Goal: Task Accomplishment & Management: Manage account settings

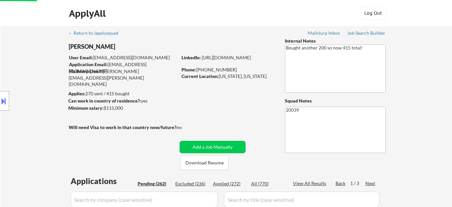
select select ""pending""
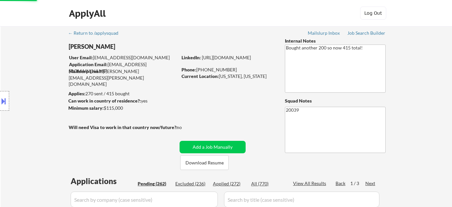
select select ""pending""
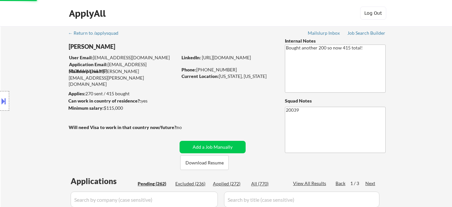
select select ""pending""
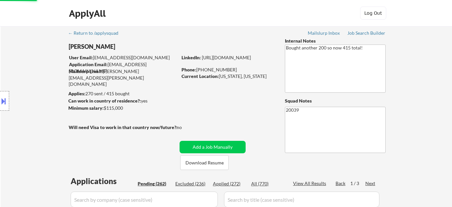
select select ""pending""
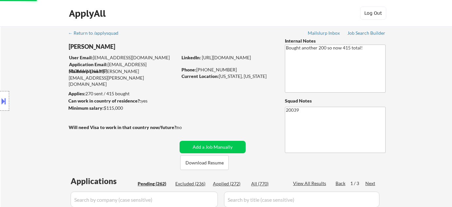
select select ""pending""
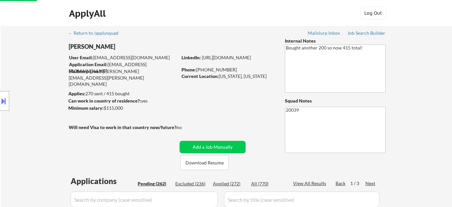
select select ""pending""
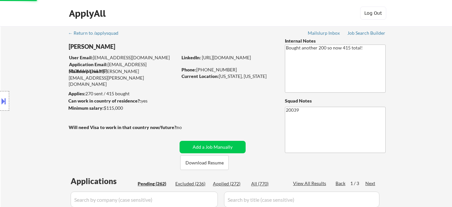
select select ""pending""
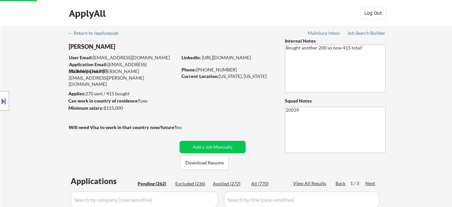
select select ""pending""
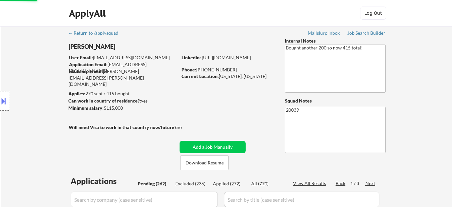
select select ""pending""
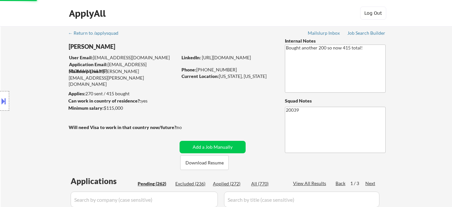
select select ""pending""
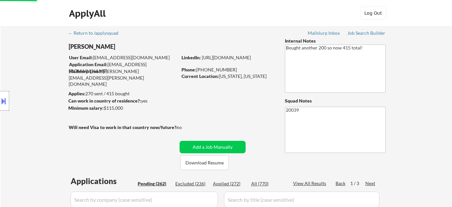
select select ""pending""
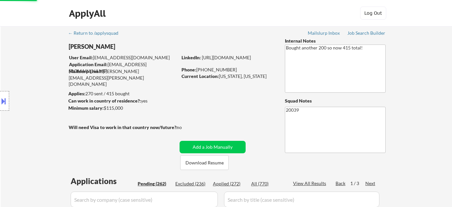
select select ""pending""
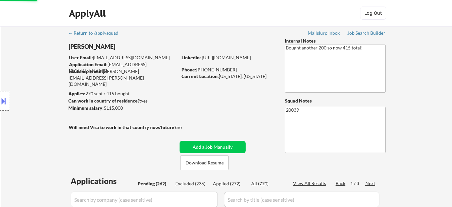
select select ""pending""
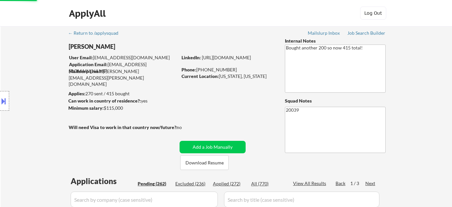
select select ""pending""
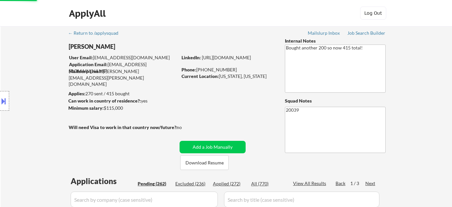
select select ""pending""
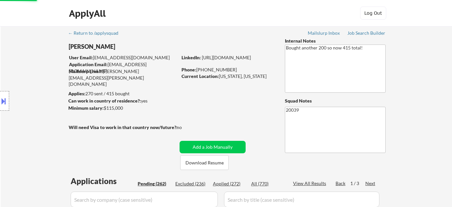
select select ""pending""
select select ""applied""
select select ""pending""
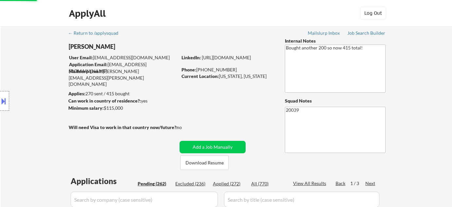
select select ""pending""
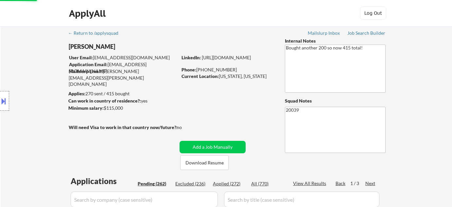
select select ""pending""
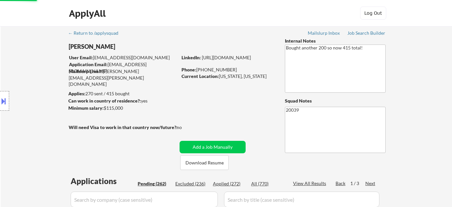
select select ""pending""
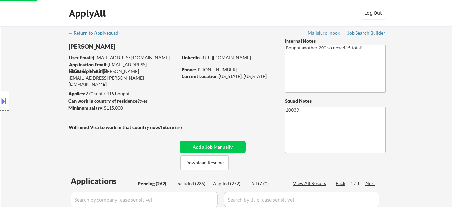
select select ""pending""
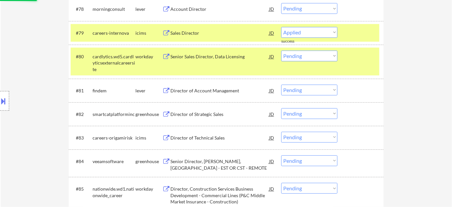
scroll to position [2196, 0]
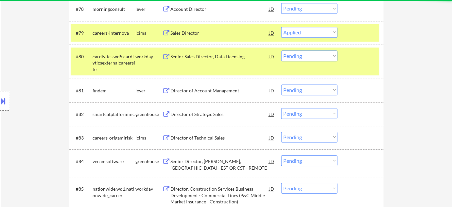
select select ""pending""
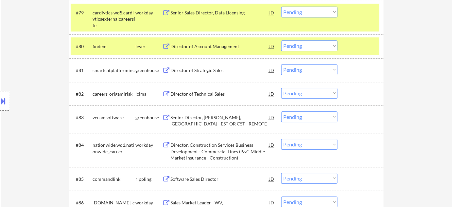
scroll to position [2226, 0]
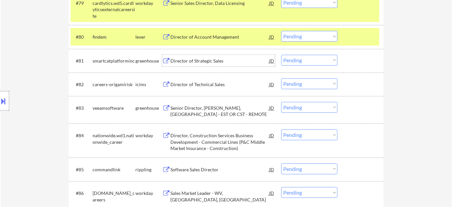
click at [200, 61] on div "Director of Strategic Sales" at bounding box center [219, 61] width 99 height 7
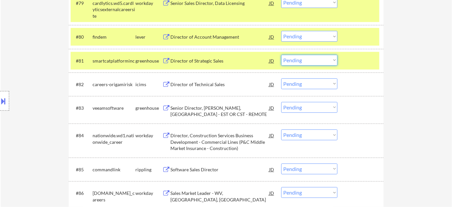
click at [296, 59] on select "Choose an option... Pending Applied Excluded (Questions) Excluded (Expired) Exc…" at bounding box center [309, 60] width 56 height 11
click at [281, 55] on select "Choose an option... Pending Applied Excluded (Questions) Excluded (Expired) Exc…" at bounding box center [309, 60] width 56 height 11
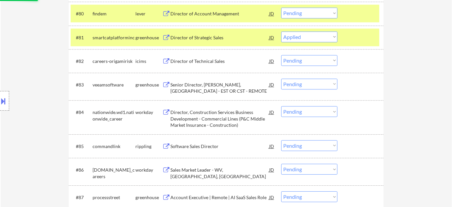
scroll to position [2256, 0]
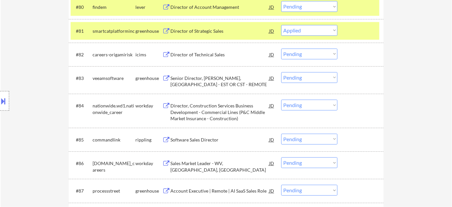
select select ""pending""
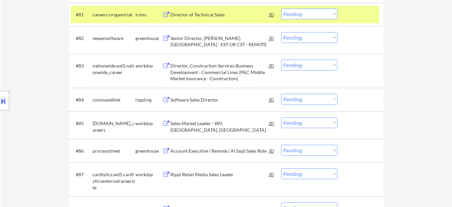
scroll to position [2285, 0]
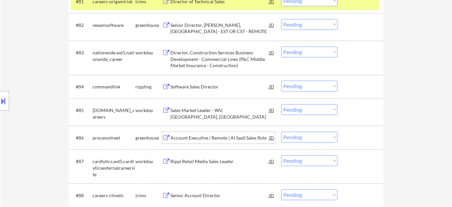
click at [226, 135] on div "Account Executive | Remote | AI SaaS Sales Role" at bounding box center [219, 137] width 99 height 7
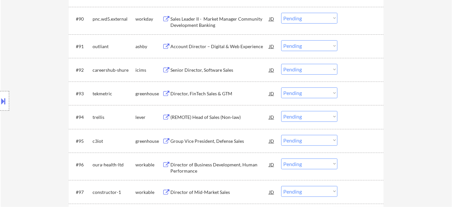
scroll to position [2523, 0]
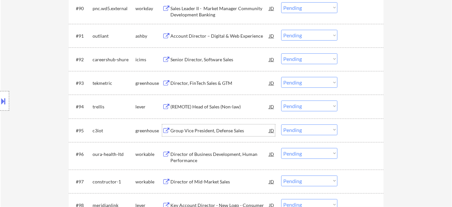
click at [218, 131] on div "Group Vice President, Defense Sales" at bounding box center [219, 130] width 99 height 7
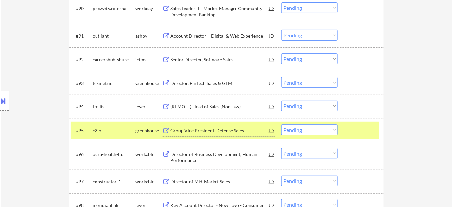
drag, startPoint x: 309, startPoint y: 129, endPoint x: 311, endPoint y: 134, distance: 5.6
click at [309, 129] on select "Choose an option... Pending Applied Excluded (Questions) Excluded (Expired) Exc…" at bounding box center [309, 129] width 56 height 11
click at [281, 124] on select "Choose an option... Pending Applied Excluded (Questions) Excluded (Expired) Exc…" at bounding box center [309, 129] width 56 height 11
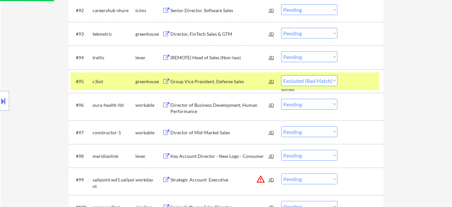
scroll to position [2583, 0]
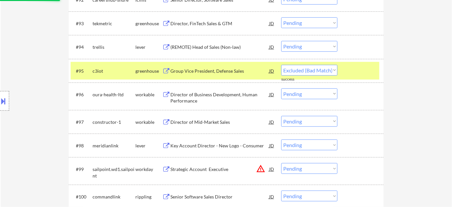
select select ""pending""
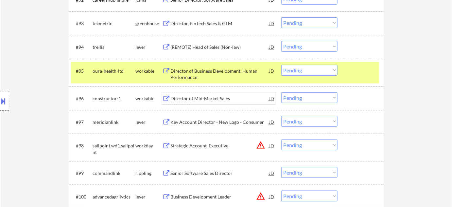
click at [216, 100] on div "Director of Mid-Market Sales" at bounding box center [219, 98] width 99 height 7
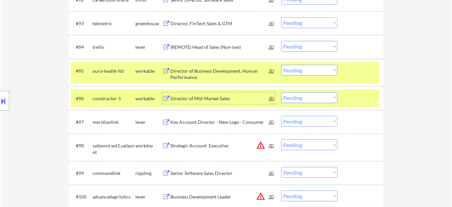
click at [303, 99] on select "Choose an option... Pending Applied Excluded (Questions) Excluded (Expired) Exc…" at bounding box center [309, 97] width 56 height 11
click at [281, 92] on select "Choose an option... Pending Applied Excluded (Questions) Excluded (Expired) Exc…" at bounding box center [309, 97] width 56 height 11
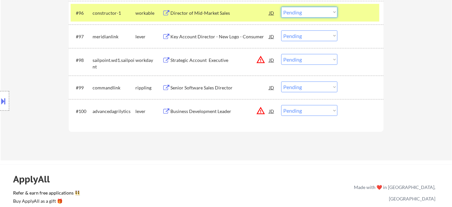
scroll to position [2672, 0]
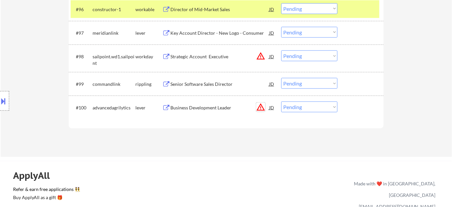
click at [260, 107] on button "warning_amber" at bounding box center [260, 106] width 9 height 9
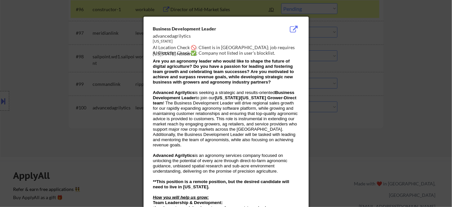
click at [356, 105] on div at bounding box center [226, 103] width 452 height 207
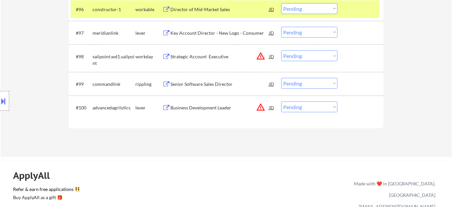
click at [308, 108] on select "Choose an option... Pending Applied Excluded (Questions) Excluded (Expired) Exc…" at bounding box center [309, 106] width 56 height 11
click at [281, 101] on select "Choose an option... Pending Applied Excluded (Questions) Excluded (Expired) Exc…" at bounding box center [309, 106] width 56 height 11
select select ""pending""
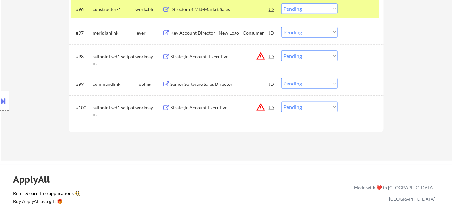
click at [261, 108] on button "warning_amber" at bounding box center [260, 106] width 9 height 9
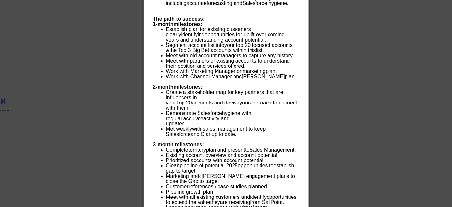
click at [430, 107] on div at bounding box center [226, 103] width 452 height 207
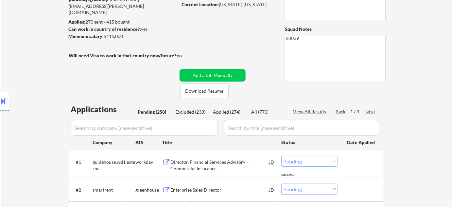
scroll to position [79, 0]
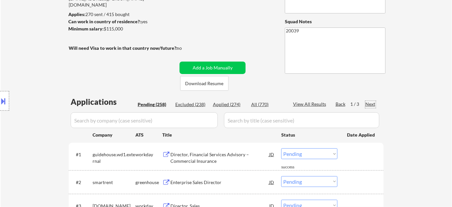
click at [371, 104] on div "Next" at bounding box center [370, 104] width 10 height 7
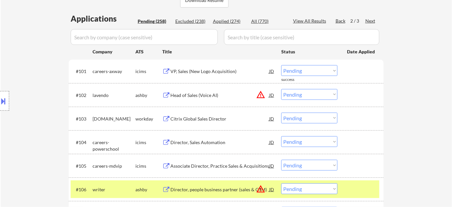
scroll to position [168, 0]
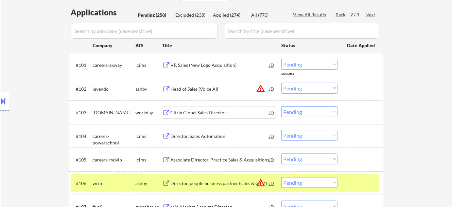
click at [198, 110] on div "Citrix Global Sales Director" at bounding box center [219, 112] width 99 height 7
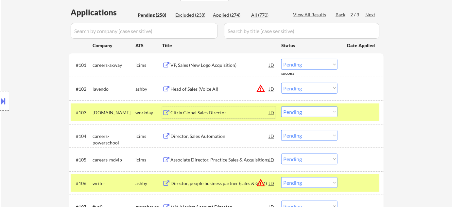
scroll to position [198, 0]
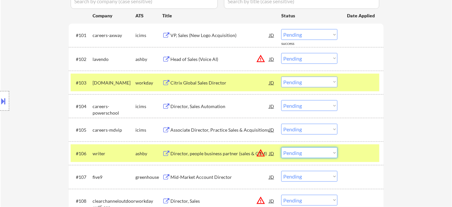
click at [297, 149] on select "Choose an option... Pending Applied Excluded (Questions) Excluded (Expired) Exc…" at bounding box center [309, 152] width 56 height 11
click at [281, 147] on select "Choose an option... Pending Applied Excluded (Questions) Excluded (Expired) Exc…" at bounding box center [309, 152] width 56 height 11
select select ""pending""
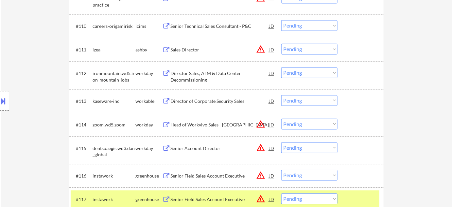
scroll to position [436, 0]
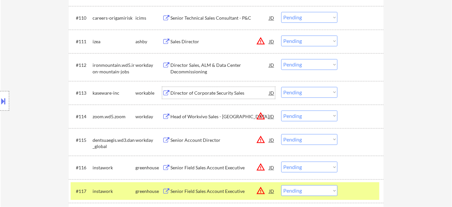
click at [207, 91] on div "Director of Corporate Security Sales" at bounding box center [219, 93] width 99 height 7
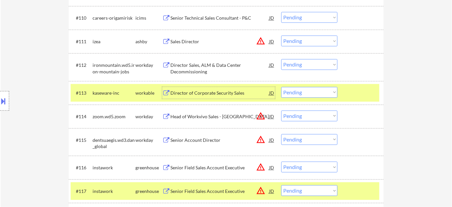
drag, startPoint x: 318, startPoint y: 92, endPoint x: 318, endPoint y: 96, distance: 3.6
click at [318, 92] on select "Choose an option... Pending Applied Excluded (Questions) Excluded (Expired) Exc…" at bounding box center [309, 92] width 56 height 11
click at [281, 87] on select "Choose an option... Pending Applied Excluded (Questions) Excluded (Expired) Exc…" at bounding box center [309, 92] width 56 height 11
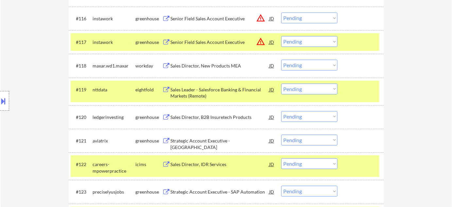
scroll to position [614, 0]
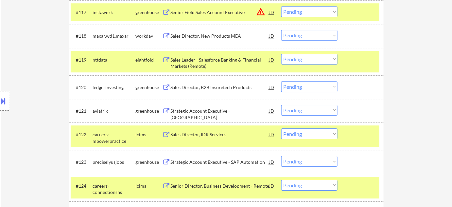
click at [221, 163] on div "Strategic Account Executive - SAP Automation" at bounding box center [219, 161] width 99 height 7
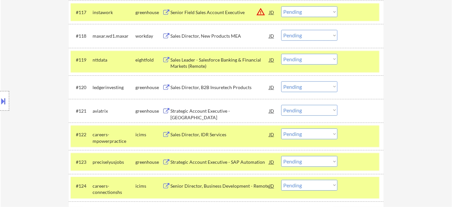
select select ""pending""
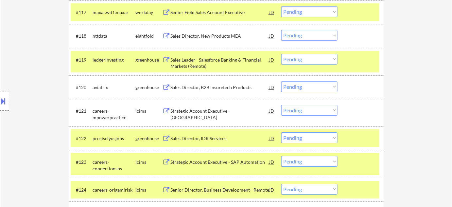
select select ""pending""
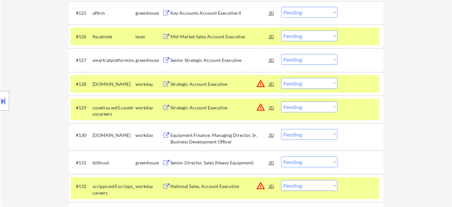
scroll to position [852, 0]
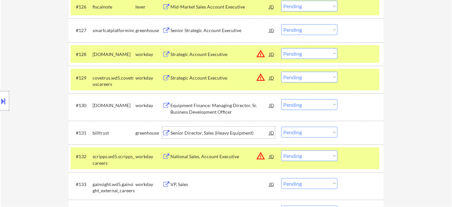
click at [222, 131] on div "Senior Director, Sales (Heavy Equipment)" at bounding box center [219, 132] width 99 height 7
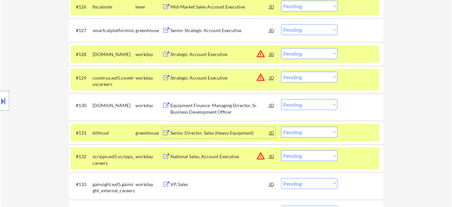
click at [294, 130] on select "Choose an option... Pending Applied Excluded (Questions) Excluded (Expired) Exc…" at bounding box center [309, 131] width 56 height 11
click at [281, 126] on select "Choose an option... Pending Applied Excluded (Questions) Excluded (Expired) Exc…" at bounding box center [309, 131] width 56 height 11
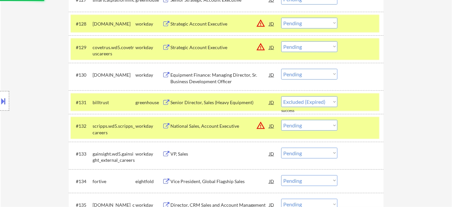
scroll to position [911, 0]
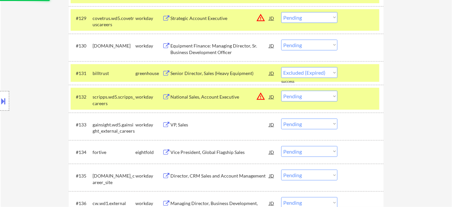
select select ""pending""
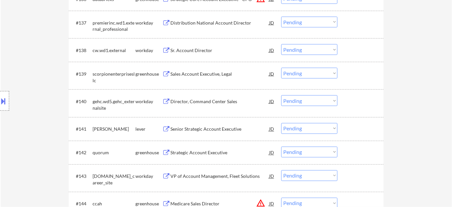
scroll to position [1119, 0]
click at [220, 130] on div "Senior Strategic Account Executive" at bounding box center [219, 129] width 99 height 7
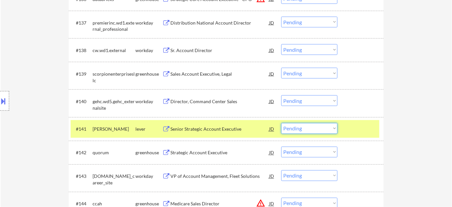
drag, startPoint x: 304, startPoint y: 129, endPoint x: 306, endPoint y: 137, distance: 8.8
click at [304, 129] on select "Choose an option... Pending Applied Excluded (Questions) Excluded (Expired) Exc…" at bounding box center [309, 128] width 56 height 11
click at [281, 123] on select "Choose an option... Pending Applied Excluded (Questions) Excluded (Expired) Exc…" at bounding box center [309, 128] width 56 height 11
select select ""pending""
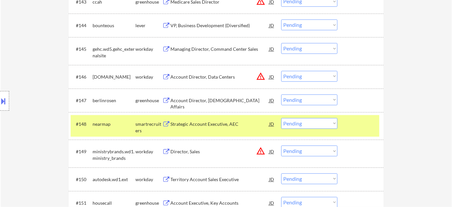
scroll to position [1297, 0]
click at [202, 104] on div "Account Director, Jewish Affairs" at bounding box center [219, 100] width 99 height 12
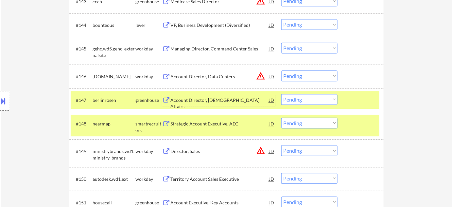
click at [319, 97] on select "Choose an option... Pending Applied Excluded (Questions) Excluded (Expired) Exc…" at bounding box center [309, 99] width 56 height 11
click at [281, 94] on select "Choose an option... Pending Applied Excluded (Questions) Excluded (Expired) Exc…" at bounding box center [309, 99] width 56 height 11
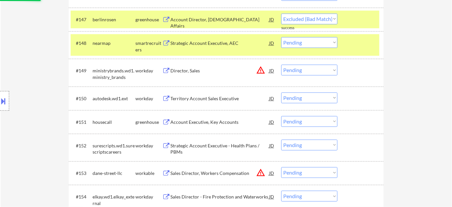
scroll to position [1386, 0]
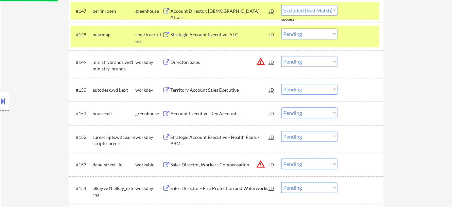
select select ""pending""
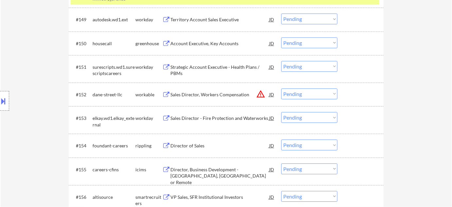
scroll to position [1446, 0]
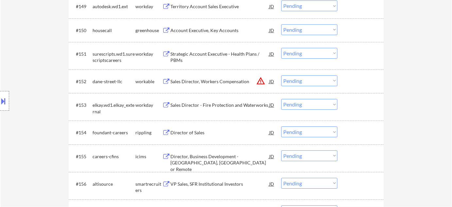
click at [195, 131] on div "Director of Sales" at bounding box center [219, 132] width 99 height 7
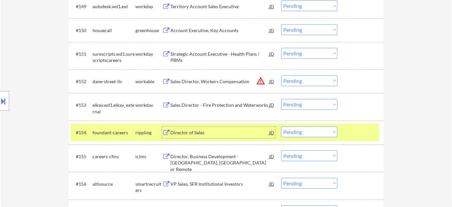
drag, startPoint x: 322, startPoint y: 132, endPoint x: 315, endPoint y: 132, distance: 6.2
click at [321, 132] on select "Choose an option... Pending Applied Excluded (Questions) Excluded (Expired) Exc…" at bounding box center [309, 131] width 56 height 11
click at [281, 126] on select "Choose an option... Pending Applied Excluded (Questions) Excluded (Expired) Exc…" at bounding box center [309, 131] width 56 height 11
select select ""pending""
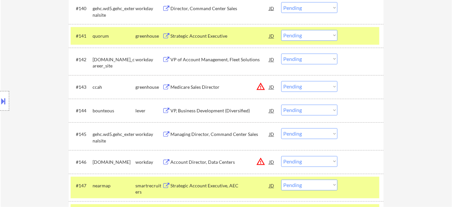
scroll to position [1221, 0]
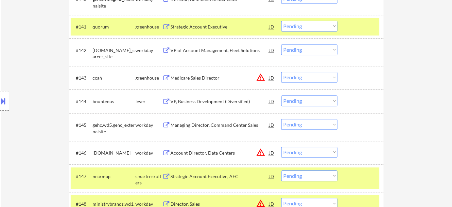
click at [205, 77] on div "Medicare Sales Director" at bounding box center [219, 78] width 99 height 7
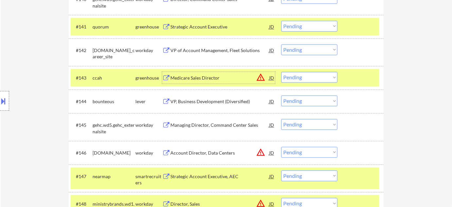
click at [304, 76] on select "Choose an option... Pending Applied Excluded (Questions) Excluded (Expired) Exc…" at bounding box center [309, 77] width 56 height 11
click at [281, 72] on select "Choose an option... Pending Applied Excluded (Questions) Excluded (Expired) Exc…" at bounding box center [309, 77] width 56 height 11
select select ""pending""
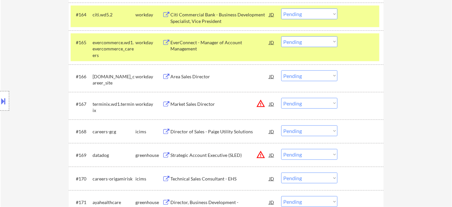
scroll to position [1845, 0]
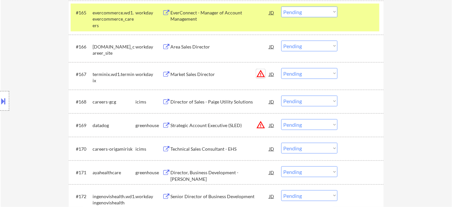
click at [259, 74] on button "warning_amber" at bounding box center [260, 73] width 9 height 9
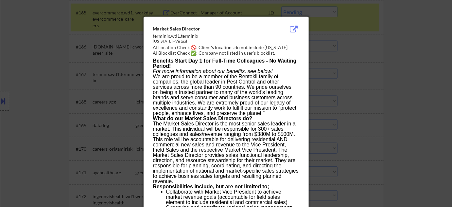
click at [363, 71] on div at bounding box center [226, 103] width 452 height 207
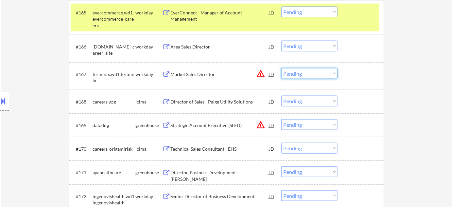
drag, startPoint x: 328, startPoint y: 73, endPoint x: 324, endPoint y: 77, distance: 6.0
click at [328, 73] on select "Choose an option... Pending Applied Excluded (Questions) Excluded (Expired) Exc…" at bounding box center [309, 73] width 56 height 11
click at [281, 68] on select "Choose an option... Pending Applied Excluded (Questions) Excluded (Expired) Exc…" at bounding box center [309, 73] width 56 height 11
select select ""pending""
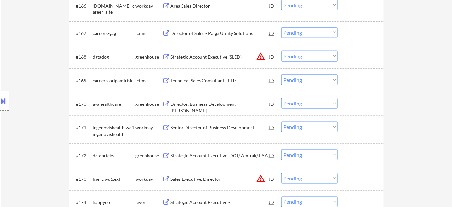
scroll to position [1904, 0]
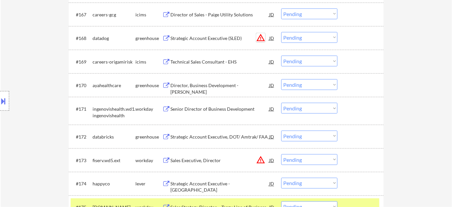
click at [262, 39] on button "warning_amber" at bounding box center [260, 37] width 9 height 9
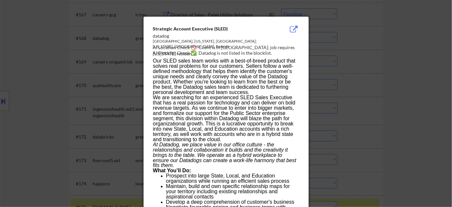
click at [390, 85] on div at bounding box center [226, 103] width 452 height 207
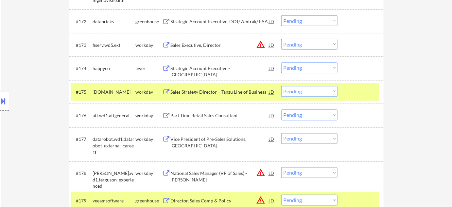
scroll to position [2023, 0]
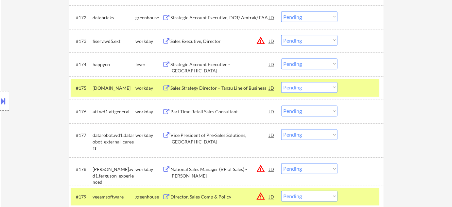
click at [206, 88] on div "Sales Strategy Director – Tanzu Line of Business" at bounding box center [219, 88] width 99 height 7
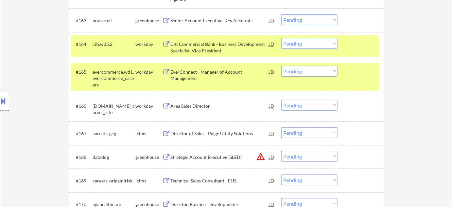
scroll to position [1815, 0]
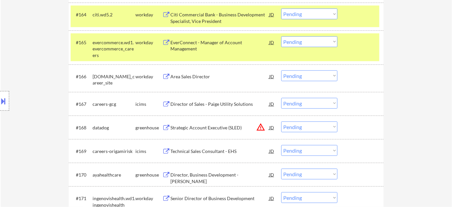
click at [260, 126] on button "warning_amber" at bounding box center [260, 126] width 9 height 9
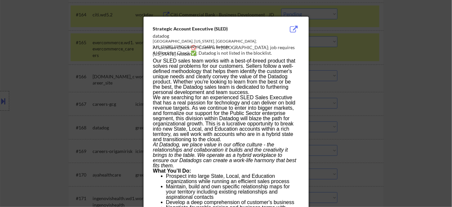
click at [348, 124] on div at bounding box center [226, 103] width 452 height 207
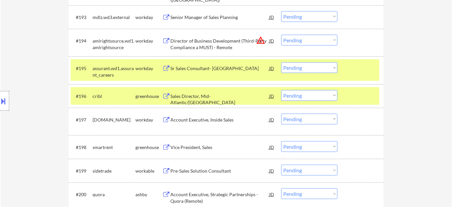
scroll to position [2557, 0]
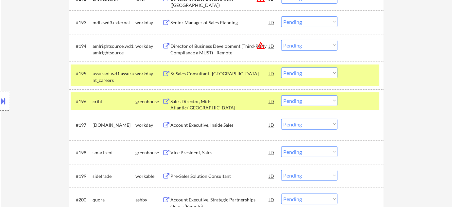
click at [312, 48] on select "Choose an option... Pending Applied Excluded (Questions) Excluded (Expired) Exc…" at bounding box center [309, 45] width 56 height 11
click at [281, 40] on select "Choose an option... Pending Applied Excluded (Questions) Excluded (Expired) Exc…" at bounding box center [309, 45] width 56 height 11
select select ""pending""
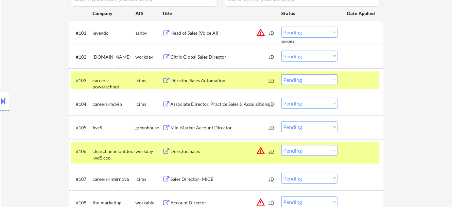
scroll to position [196, 0]
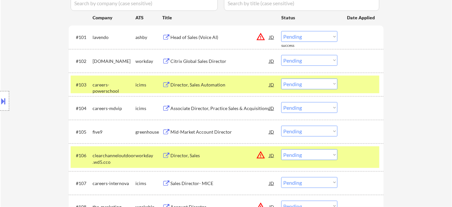
drag, startPoint x: 427, startPoint y: 125, endPoint x: 441, endPoint y: 165, distance: 41.4
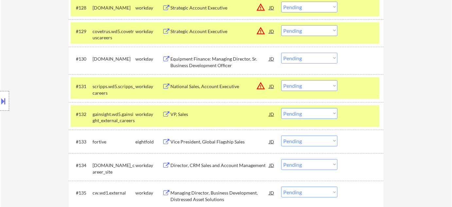
scroll to position [909, 0]
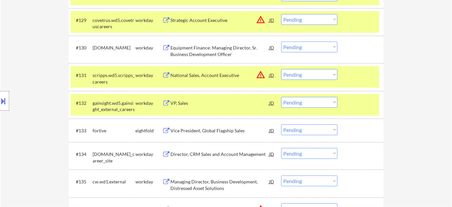
click at [260, 77] on button "warning_amber" at bounding box center [260, 74] width 9 height 9
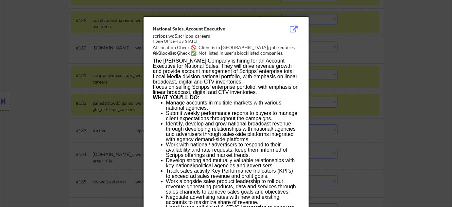
click at [423, 119] on div at bounding box center [226, 103] width 452 height 207
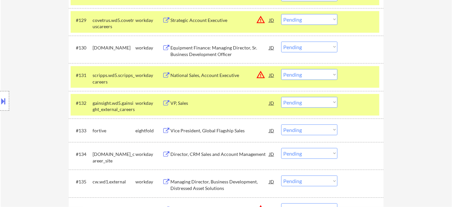
drag, startPoint x: 322, startPoint y: 74, endPoint x: 322, endPoint y: 78, distance: 3.6
click at [322, 74] on select "Choose an option... Pending Applied Excluded (Questions) Excluded (Expired) Exc…" at bounding box center [309, 74] width 56 height 11
click at [281, 69] on select "Choose an option... Pending Applied Excluded (Questions) Excluded (Expired) Exc…" at bounding box center [309, 74] width 56 height 11
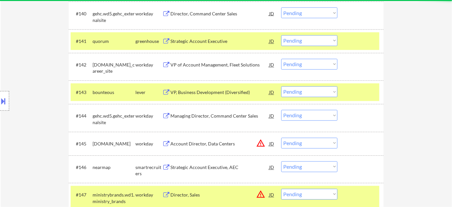
select select ""pending""
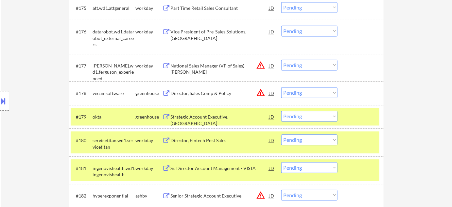
scroll to position [2097, 0]
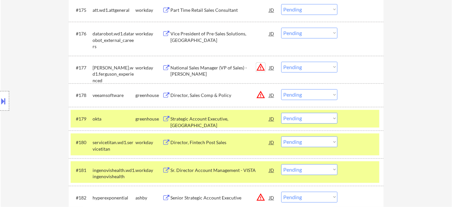
click at [257, 68] on button "warning_amber" at bounding box center [260, 66] width 9 height 9
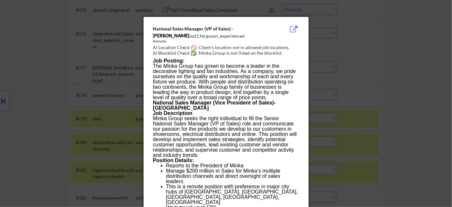
click at [349, 98] on div at bounding box center [226, 103] width 452 height 207
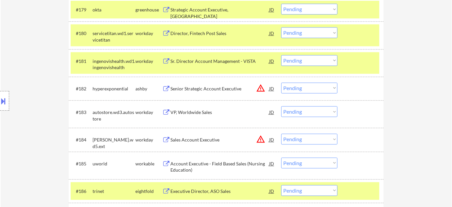
scroll to position [2216, 0]
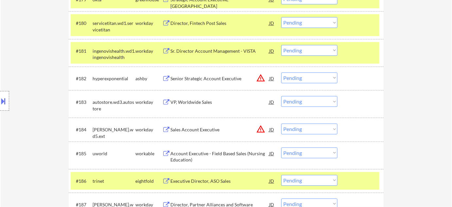
drag, startPoint x: 210, startPoint y: 128, endPoint x: 208, endPoint y: 125, distance: 3.5
click at [210, 128] on div "Sales Account Executive" at bounding box center [219, 129] width 99 height 7
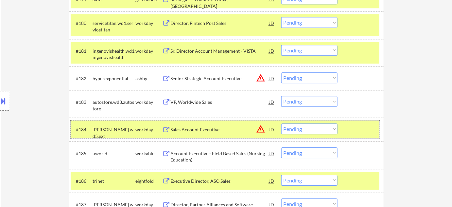
click at [314, 134] on div "#184 meredith.wd5.ext workday Sales Account Executive JD warning_amber Choose a…" at bounding box center [225, 129] width 308 height 18
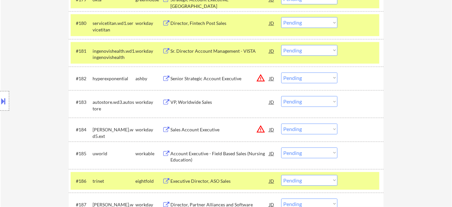
click at [314, 132] on select "Choose an option... Pending Applied Excluded (Questions) Excluded (Expired) Exc…" at bounding box center [309, 128] width 56 height 11
click at [281, 123] on select "Choose an option... Pending Applied Excluded (Questions) Excluded (Expired) Exc…" at bounding box center [309, 128] width 56 height 11
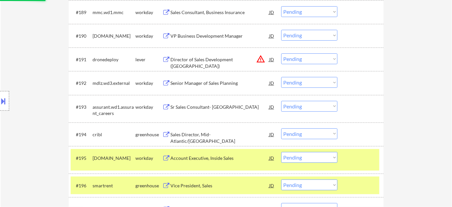
scroll to position [2483, 0]
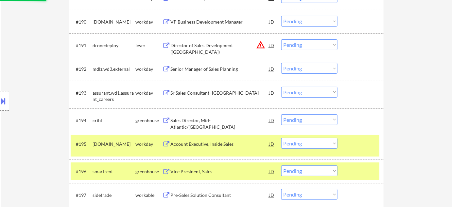
select select ""pending""
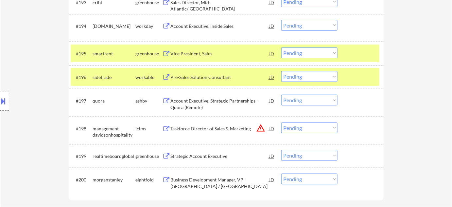
scroll to position [2602, 0]
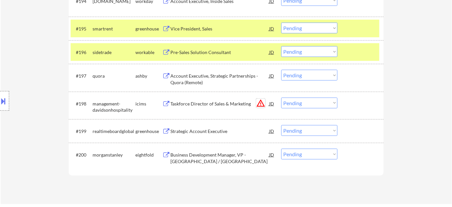
click at [260, 104] on button "warning_amber" at bounding box center [260, 102] width 9 height 9
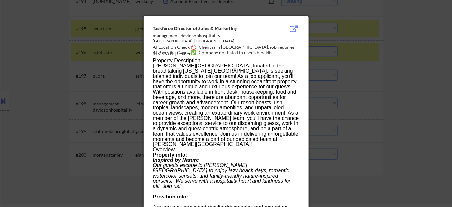
click at [352, 122] on div at bounding box center [226, 103] width 452 height 207
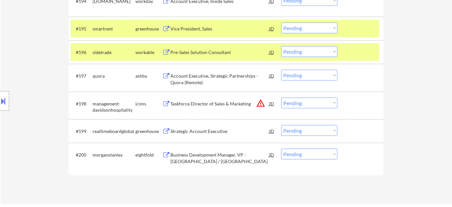
click at [317, 104] on select "Choose an option... Pending Applied Excluded (Questions) Excluded (Expired) Exc…" at bounding box center [309, 102] width 56 height 11
click at [281, 97] on select "Choose an option... Pending Applied Excluded (Questions) Excluded (Expired) Exc…" at bounding box center [309, 102] width 56 height 11
select select ""pending""
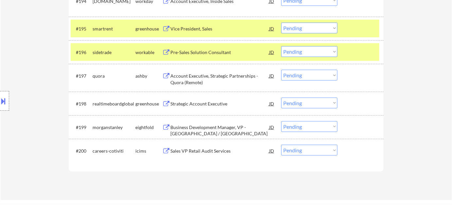
click at [189, 99] on div "Strategic Account Executive" at bounding box center [219, 103] width 99 height 12
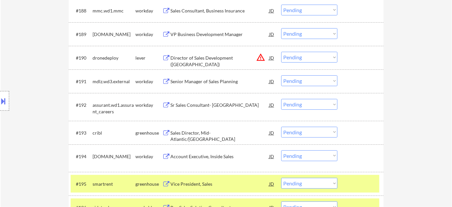
scroll to position [2454, 0]
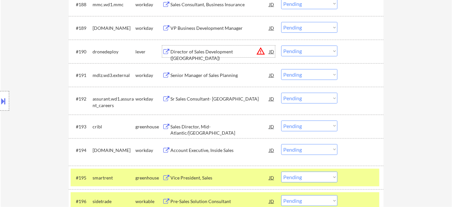
click at [224, 50] on div "Director of Sales Development (USA)" at bounding box center [219, 54] width 99 height 13
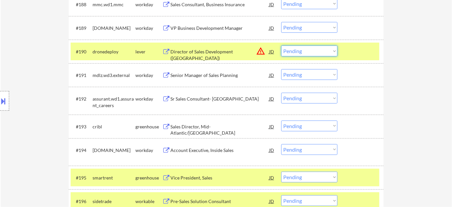
click at [331, 54] on select "Choose an option... Pending Applied Excluded (Questions) Excluded (Expired) Exc…" at bounding box center [309, 50] width 56 height 11
click at [281, 45] on select "Choose an option... Pending Applied Excluded (Questions) Excluded (Expired) Exc…" at bounding box center [309, 50] width 56 height 11
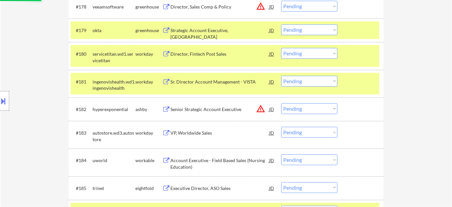
scroll to position [2186, 0]
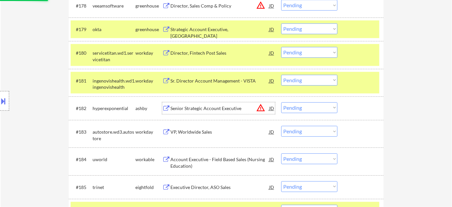
click at [199, 105] on div "Senior Strategic Account Executive" at bounding box center [219, 108] width 99 height 7
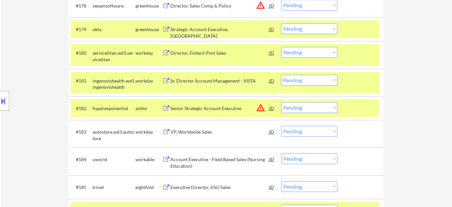
select select ""pending""
click at [306, 106] on select "Choose an option... Pending Applied Excluded (Questions) Excluded (Expired) Exc…" at bounding box center [309, 107] width 56 height 11
click at [281, 102] on select "Choose an option... Pending Applied Excluded (Questions) Excluded (Expired) Exc…" at bounding box center [309, 107] width 56 height 11
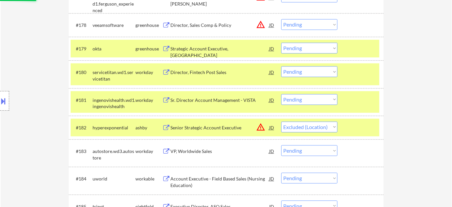
scroll to position [2127, 0]
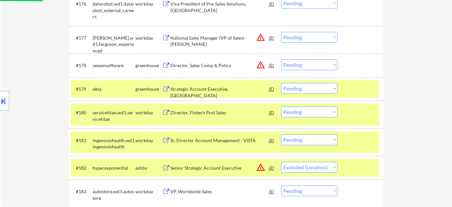
click at [206, 65] on div "Director, Sales Comp & Policy" at bounding box center [219, 65] width 99 height 7
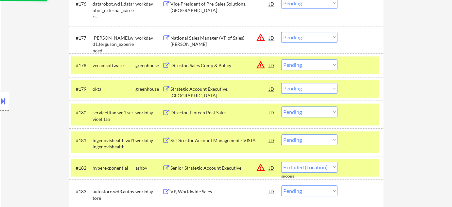
select select ""pending""
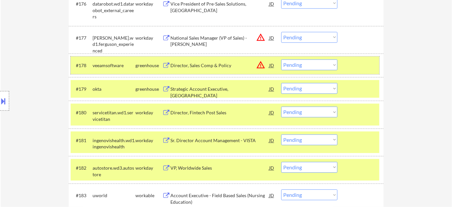
click at [320, 57] on div "#178 veeamsoftware greenhouse Director, Sales Comp & Policy JD warning_amber Ch…" at bounding box center [225, 65] width 308 height 18
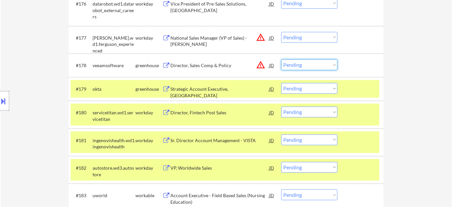
click at [322, 67] on select "Choose an option... Pending Applied Excluded (Questions) Excluded (Expired) Exc…" at bounding box center [309, 64] width 56 height 11
click at [281, 59] on select "Choose an option... Pending Applied Excluded (Questions) Excluded (Expired) Exc…" at bounding box center [309, 64] width 56 height 11
click at [260, 38] on button "warning_amber" at bounding box center [260, 37] width 9 height 9
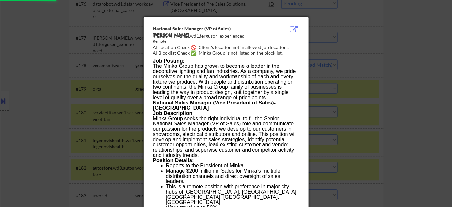
click at [414, 64] on div at bounding box center [226, 103] width 452 height 207
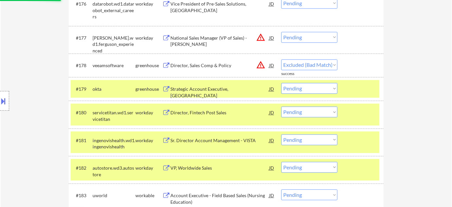
select select ""pending""
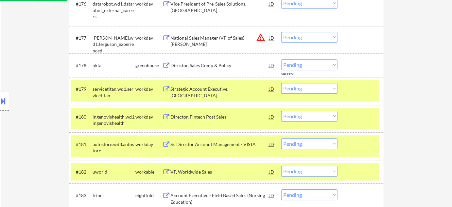
click at [313, 40] on select "Choose an option... Pending Applied Excluded (Questions) Excluded (Expired) Exc…" at bounding box center [309, 37] width 56 height 11
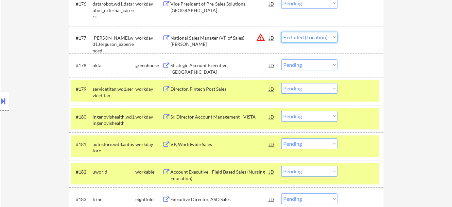
click at [281, 32] on select "Choose an option... Pending Applied Excluded (Questions) Excluded (Expired) Exc…" at bounding box center [309, 37] width 56 height 11
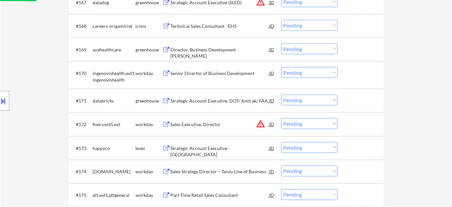
scroll to position [1889, 0]
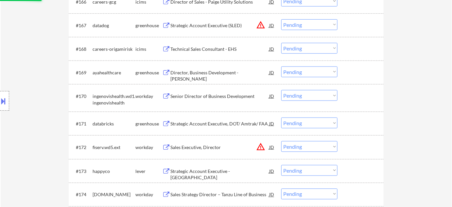
select select ""pending""
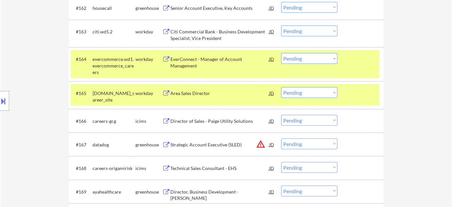
scroll to position [1533, 0]
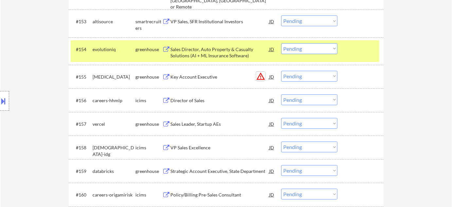
click at [260, 76] on button "warning_amber" at bounding box center [260, 76] width 9 height 9
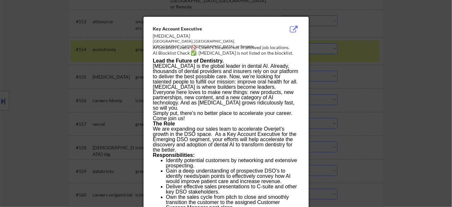
click at [416, 105] on div at bounding box center [226, 103] width 452 height 207
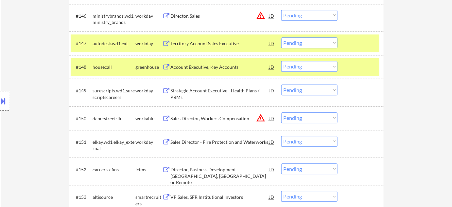
scroll to position [1355, 0]
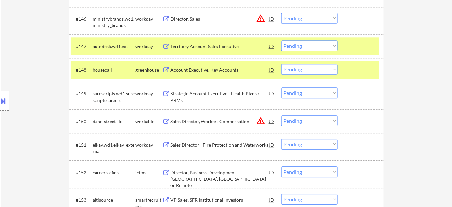
click at [262, 121] on button "warning_amber" at bounding box center [260, 120] width 9 height 9
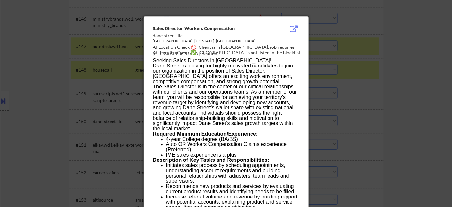
click at [376, 111] on div at bounding box center [226, 103] width 452 height 207
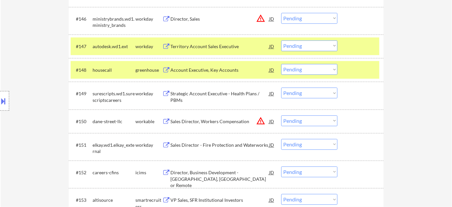
click at [314, 121] on select "Choose an option... Pending Applied Excluded (Questions) Excluded (Expired) Exc…" at bounding box center [309, 120] width 56 height 11
click at [281, 115] on select "Choose an option... Pending Applied Excluded (Questions) Excluded (Expired) Exc…" at bounding box center [309, 120] width 56 height 11
select select ""pending""
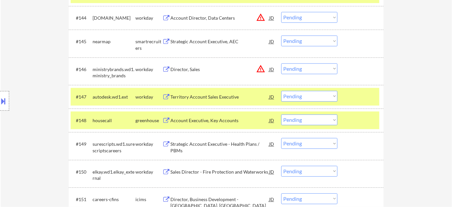
scroll to position [1295, 0]
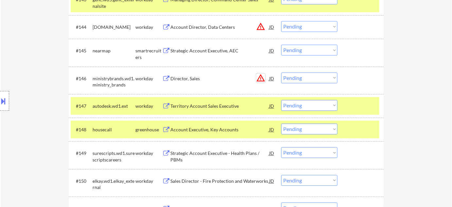
click at [259, 79] on button "warning_amber" at bounding box center [260, 77] width 9 height 9
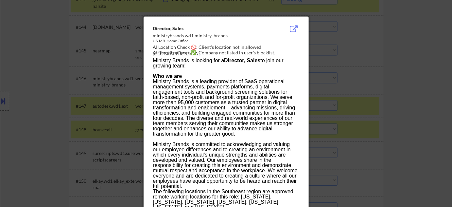
click at [399, 107] on div at bounding box center [226, 103] width 452 height 207
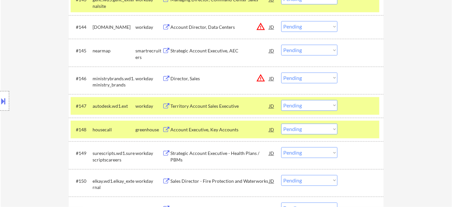
click at [330, 79] on select "Choose an option... Pending Applied Excluded (Questions) Excluded (Expired) Exc…" at bounding box center [309, 77] width 56 height 11
click at [281, 72] on select "Choose an option... Pending Applied Excluded (Questions) Excluded (Expired) Exc…" at bounding box center [309, 77] width 56 height 11
click at [260, 26] on button "warning_amber" at bounding box center [260, 26] width 9 height 9
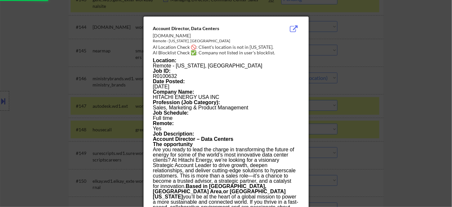
select select ""pending""
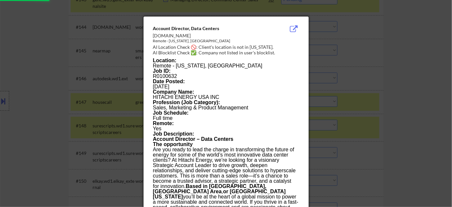
click at [384, 105] on div at bounding box center [226, 103] width 452 height 207
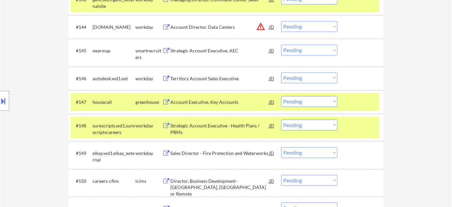
drag, startPoint x: 305, startPoint y: 25, endPoint x: 305, endPoint y: 30, distance: 5.2
click at [305, 25] on select "Choose an option... Pending Applied Excluded (Questions) Excluded (Expired) Exc…" at bounding box center [309, 26] width 56 height 11
click at [281, 21] on select "Choose an option... Pending Applied Excluded (Questions) Excluded (Expired) Exc…" at bounding box center [309, 26] width 56 height 11
select select ""pending""
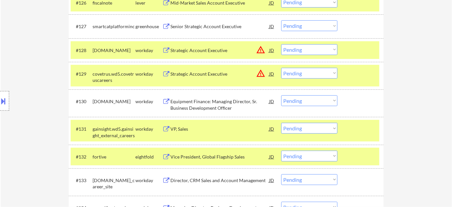
scroll to position [850, 0]
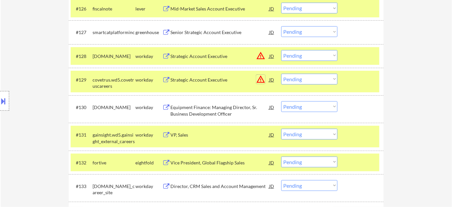
click at [258, 78] on button "warning_amber" at bounding box center [260, 78] width 9 height 9
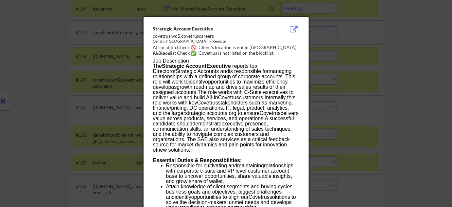
click at [360, 75] on div at bounding box center [226, 103] width 452 height 207
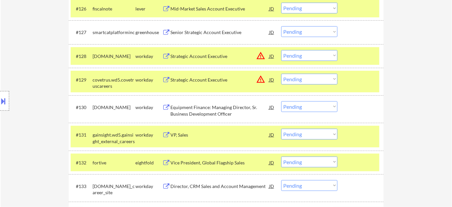
click at [328, 75] on select "Choose an option... Pending Applied Excluded (Questions) Excluded (Expired) Exc…" at bounding box center [309, 79] width 56 height 11
click at [281, 74] on select "Choose an option... Pending Applied Excluded (Questions) Excluded (Expired) Exc…" at bounding box center [309, 79] width 56 height 11
click at [260, 53] on button "warning_amber" at bounding box center [260, 55] width 9 height 9
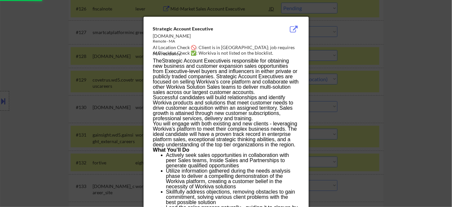
click at [358, 68] on div at bounding box center [226, 103] width 452 height 207
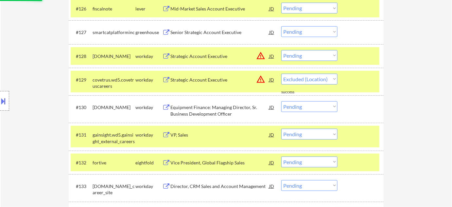
drag, startPoint x: 307, startPoint y: 53, endPoint x: 309, endPoint y: 58, distance: 4.8
click at [307, 53] on select "Choose an option... Pending Applied Excluded (Questions) Excluded (Expired) Exc…" at bounding box center [309, 55] width 56 height 11
select select ""pending""
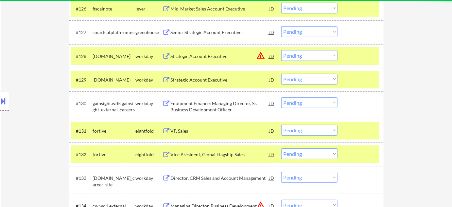
drag, startPoint x: 308, startPoint y: 56, endPoint x: 308, endPoint y: 60, distance: 4.3
click at [307, 56] on select "Choose an option... Pending Applied Excluded (Questions) Excluded (Expired) Exc…" at bounding box center [309, 55] width 56 height 11
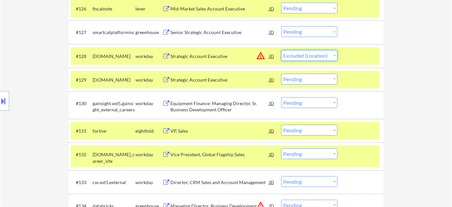
click at [281, 50] on select "Choose an option... Pending Applied Excluded (Questions) Excluded (Expired) Exc…" at bounding box center [309, 55] width 56 height 11
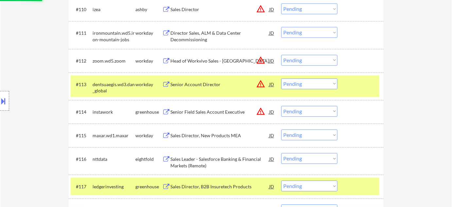
scroll to position [434, 0]
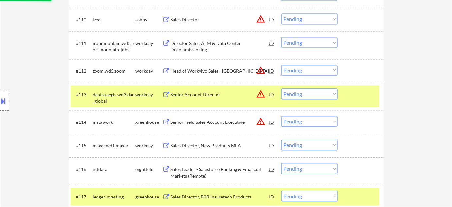
click at [261, 94] on button "warning_amber" at bounding box center [260, 93] width 9 height 9
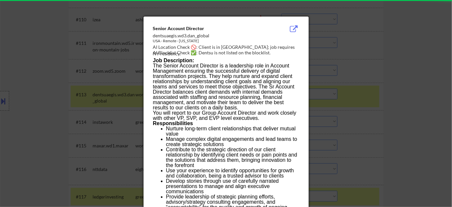
select select ""pending""
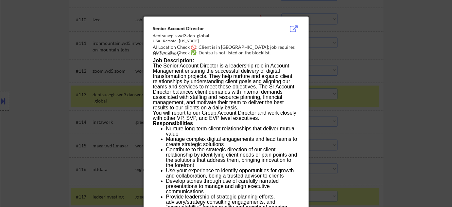
click at [401, 69] on div at bounding box center [226, 103] width 452 height 207
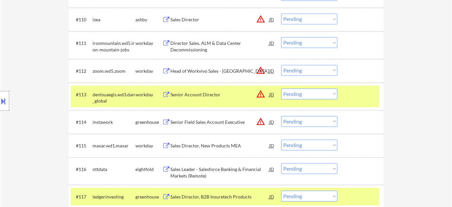
click at [260, 69] on button "warning_amber" at bounding box center [260, 70] width 9 height 9
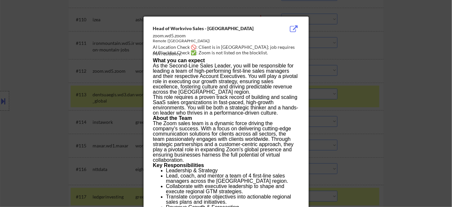
click at [345, 69] on div at bounding box center [226, 103] width 452 height 207
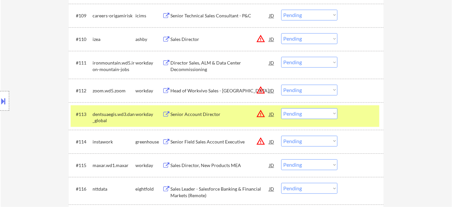
scroll to position [404, 0]
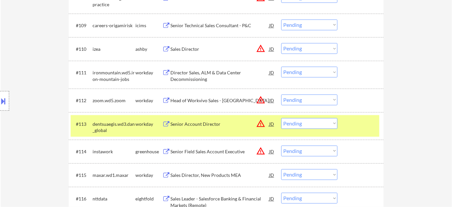
click at [261, 48] on button "warning_amber" at bounding box center [260, 48] width 9 height 9
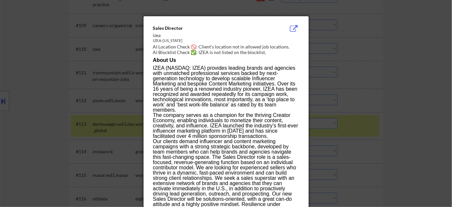
click at [389, 68] on div at bounding box center [226, 103] width 452 height 207
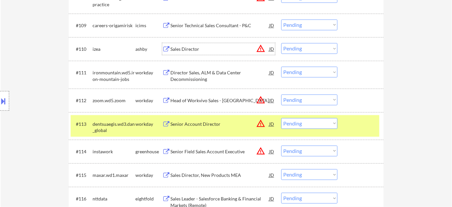
click at [190, 50] on div "Sales Director" at bounding box center [219, 49] width 99 height 7
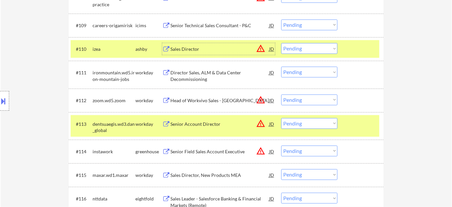
click at [297, 45] on select "Choose an option... Pending Applied Excluded (Questions) Excluded (Expired) Exc…" at bounding box center [309, 48] width 56 height 11
select select ""excluded__expired_""
click at [281, 43] on select "Choose an option... Pending Applied Excluded (Questions) Excluded (Expired) Exc…" at bounding box center [309, 48] width 56 height 11
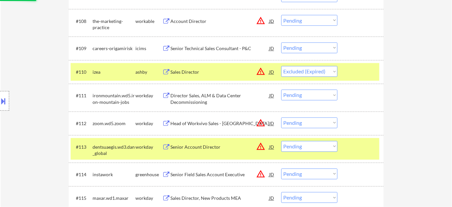
scroll to position [374, 0]
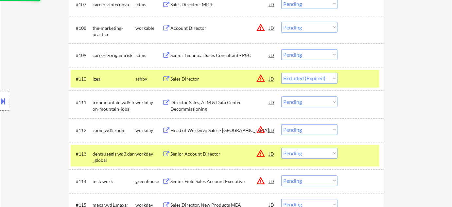
click at [261, 29] on button "warning_amber" at bounding box center [260, 27] width 9 height 9
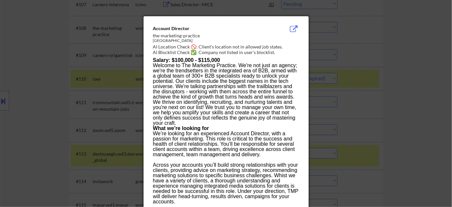
click at [382, 65] on div at bounding box center [226, 103] width 452 height 207
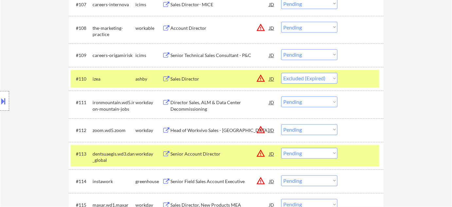
click at [306, 22] on select "Choose an option... Pending Applied Excluded (Questions) Excluded (Expired) Exc…" at bounding box center [309, 27] width 56 height 11
select select ""excluded__location_""
click at [281, 22] on select "Choose an option... Pending Applied Excluded (Questions) Excluded (Expired) Exc…" at bounding box center [309, 27] width 56 height 11
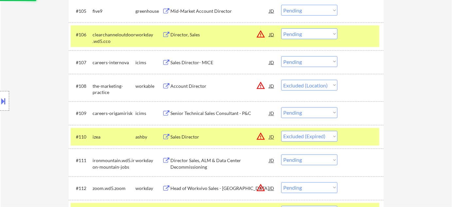
scroll to position [315, 0]
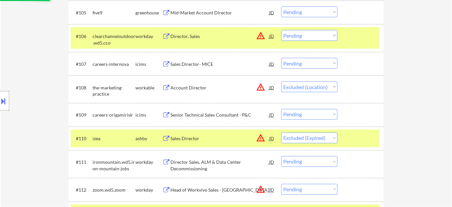
click at [260, 37] on button "warning_amber" at bounding box center [260, 35] width 9 height 9
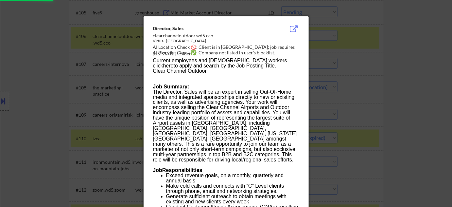
select select ""pending""
click at [30, 66] on div at bounding box center [226, 103] width 452 height 207
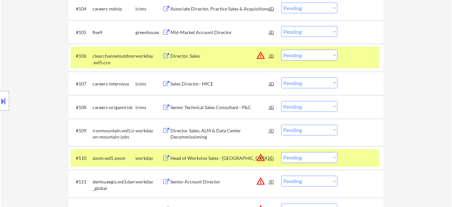
scroll to position [285, 0]
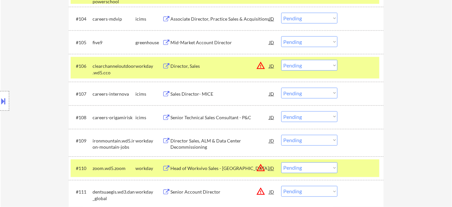
click at [313, 69] on select "Choose an option... Pending Applied Excluded (Questions) Excluded (Expired) Exc…" at bounding box center [309, 65] width 56 height 11
click at [281, 60] on select "Choose an option... Pending Applied Excluded (Questions) Excluded (Expired) Exc…" at bounding box center [309, 65] width 56 height 11
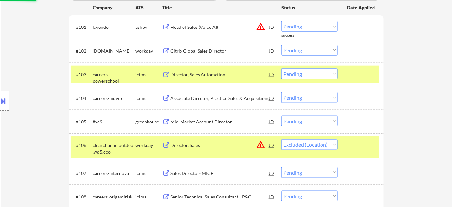
scroll to position [166, 0]
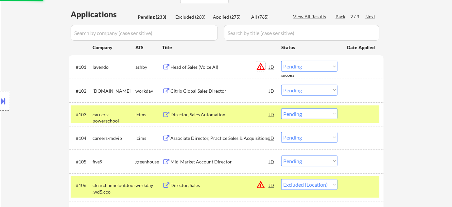
click at [259, 66] on button "warning_amber" at bounding box center [260, 66] width 9 height 9
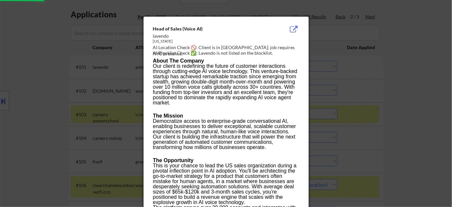
click at [404, 94] on div at bounding box center [226, 103] width 452 height 207
select select ""pending""
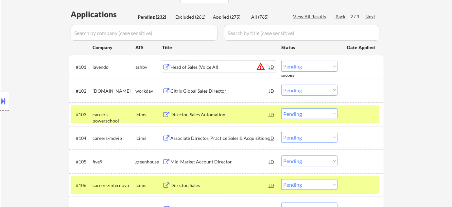
click at [208, 65] on div "Head of Sales (Voice AI)" at bounding box center [219, 67] width 99 height 7
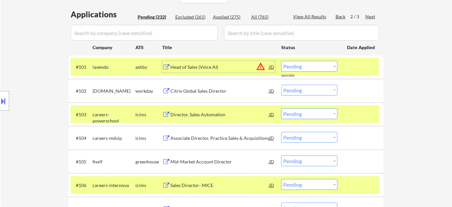
click at [306, 71] on select "Choose an option... Pending Applied Excluded (Questions) Excluded (Expired) Exc…" at bounding box center [309, 66] width 56 height 11
click at [281, 61] on select "Choose an option... Pending Applied Excluded (Questions) Excluded (Expired) Exc…" at bounding box center [309, 66] width 56 height 11
click at [339, 16] on div "Back" at bounding box center [340, 16] width 10 height 7
select select ""pending""
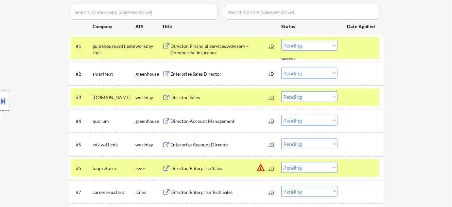
scroll to position [196, 0]
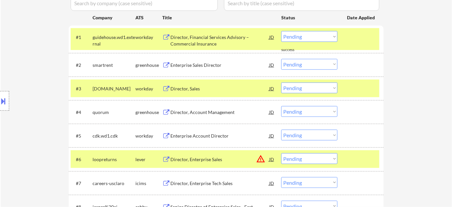
drag, startPoint x: 202, startPoint y: 158, endPoint x: 200, endPoint y: 156, distance: 3.5
click at [202, 158] on div "Director, Enterprise Sales" at bounding box center [219, 159] width 99 height 7
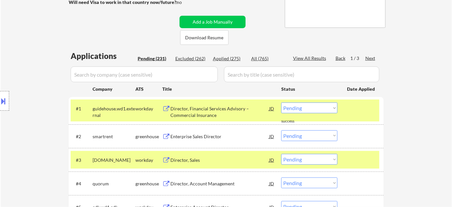
scroll to position [77, 0]
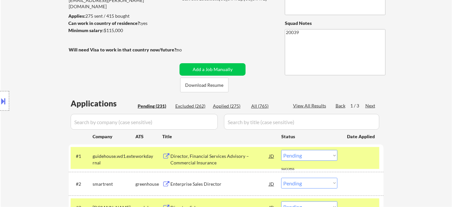
click at [340, 105] on div "Back" at bounding box center [340, 105] width 10 height 7
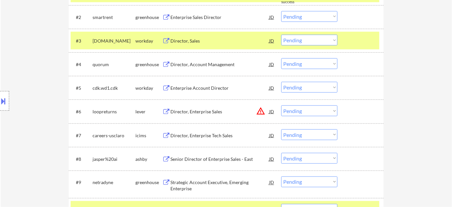
scroll to position [374, 0]
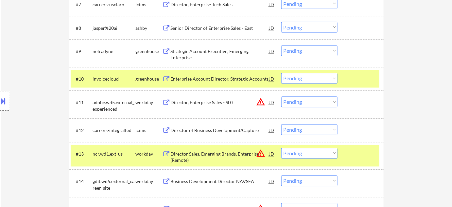
click at [218, 96] on div "Director, Enterprise Sales - SLG" at bounding box center [219, 102] width 99 height 12
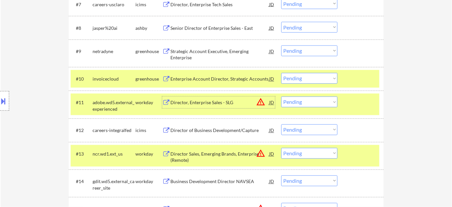
click at [300, 100] on select "Choose an option... Pending Applied Excluded (Questions) Excluded (Expired) Exc…" at bounding box center [309, 101] width 56 height 11
click at [281, 96] on select "Choose an option... Pending Applied Excluded (Questions) Excluded (Expired) Exc…" at bounding box center [309, 101] width 56 height 11
click at [211, 151] on div "Director Sales, Emerging Brands, Enterprise (Remote)" at bounding box center [219, 157] width 99 height 13
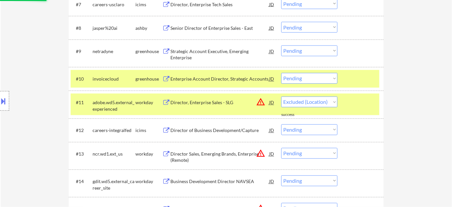
select select ""pending""
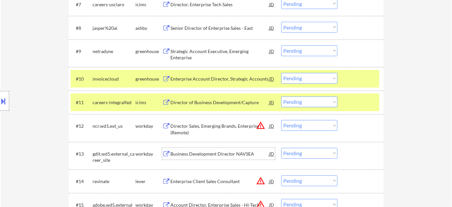
click at [296, 130] on select "Choose an option... Pending Applied Excluded (Questions) Excluded (Expired) Exc…" at bounding box center [309, 125] width 56 height 11
click at [301, 127] on select "Choose an option... Pending Applied Excluded (Questions) Excluded (Expired) Exc…" at bounding box center [309, 125] width 56 height 11
drag, startPoint x: 301, startPoint y: 125, endPoint x: 302, endPoint y: 121, distance: 4.6
click at [301, 125] on select "Choose an option... Pending Applied Excluded (Questions) Excluded (Expired) Exc…" at bounding box center [309, 125] width 56 height 11
click at [281, 120] on select "Choose an option... Pending Applied Excluded (Questions) Excluded (Expired) Exc…" at bounding box center [309, 125] width 56 height 11
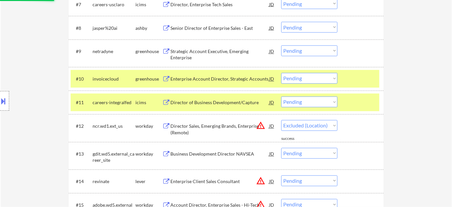
select select ""pending""
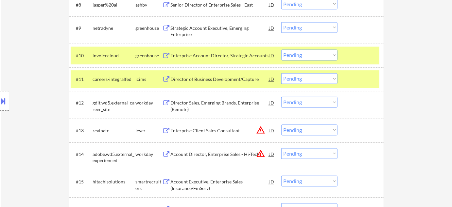
scroll to position [404, 0]
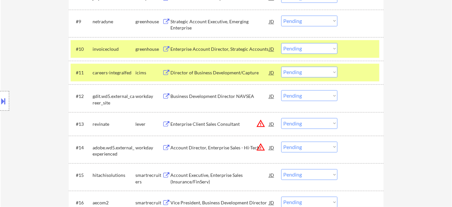
click at [229, 151] on div "Account Director, Enterprise Sales - Hi-Tech" at bounding box center [219, 147] width 99 height 12
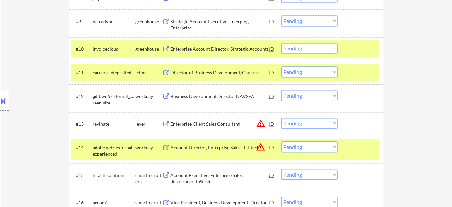
click at [189, 123] on div "Enterprise Client Sales Consultant" at bounding box center [219, 124] width 99 height 7
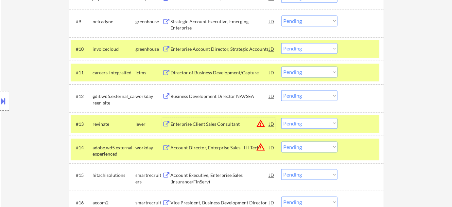
click at [313, 122] on select "Choose an option... Pending Applied Excluded (Questions) Excluded (Expired) Exc…" at bounding box center [309, 123] width 56 height 11
click at [281, 118] on select "Choose an option... Pending Applied Excluded (Questions) Excluded (Expired) Exc…" at bounding box center [309, 123] width 56 height 11
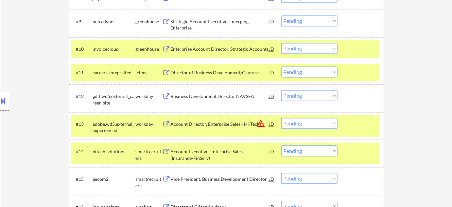
click at [324, 124] on select "Choose an option... Pending Applied Excluded (Questions) Excluded (Expired) Exc…" at bounding box center [309, 123] width 56 height 11
click at [281, 118] on select "Choose an option... Pending Applied Excluded (Questions) Excluded (Expired) Exc…" at bounding box center [309, 123] width 56 height 11
select select ""pending""
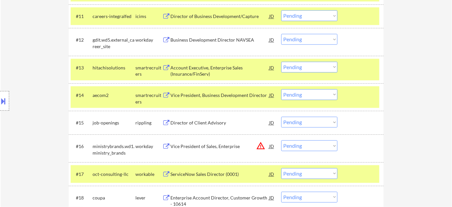
scroll to position [463, 0]
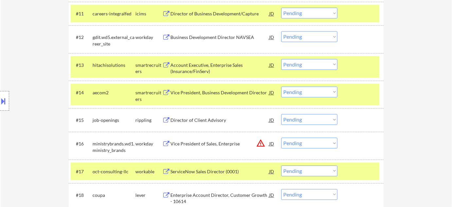
click at [262, 142] on button "warning_amber" at bounding box center [260, 142] width 9 height 9
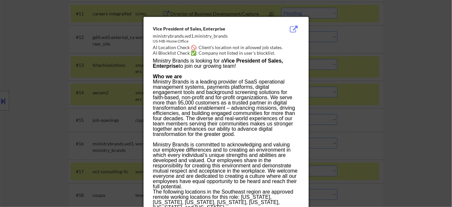
click at [412, 141] on div at bounding box center [226, 103] width 452 height 207
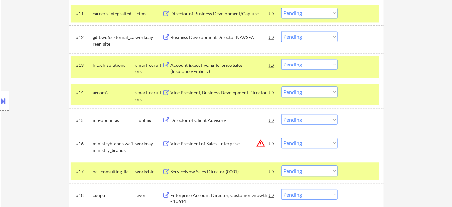
click at [319, 145] on select "Choose an option... Pending Applied Excluded (Questions) Excluded (Expired) Exc…" at bounding box center [309, 142] width 56 height 11
click at [281, 137] on select "Choose an option... Pending Applied Excluded (Questions) Excluded (Expired) Exc…" at bounding box center [309, 142] width 56 height 11
select select ""pending""
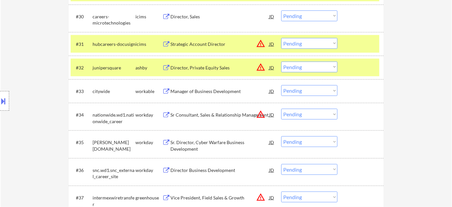
scroll to position [939, 0]
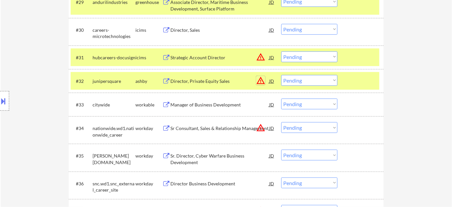
click at [260, 81] on button "warning_amber" at bounding box center [260, 80] width 9 height 9
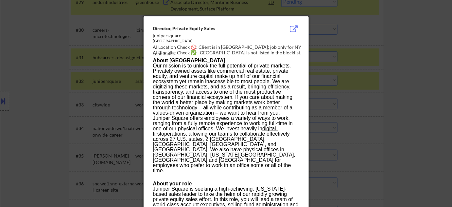
click at [346, 69] on div at bounding box center [226, 103] width 452 height 207
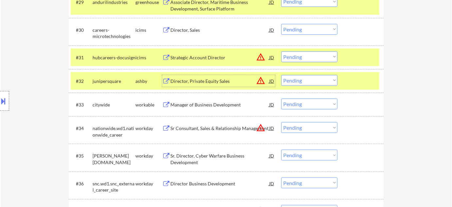
click at [221, 83] on div "Director, Private Equity Sales" at bounding box center [219, 81] width 99 height 7
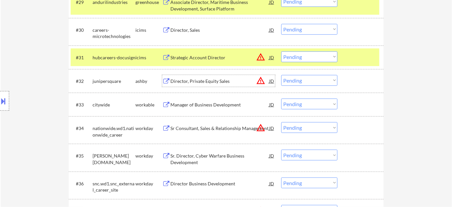
drag, startPoint x: 320, startPoint y: 81, endPoint x: 321, endPoint y: 85, distance: 3.6
click at [320, 81] on select "Choose an option... Pending Applied Excluded (Questions) Excluded (Expired) Exc…" at bounding box center [309, 80] width 56 height 11
click at [281, 75] on select "Choose an option... Pending Applied Excluded (Questions) Excluded (Expired) Exc…" at bounding box center [309, 80] width 56 height 11
click at [236, 130] on div "Sr Consultant, Sales & Relationship Management" at bounding box center [219, 128] width 99 height 7
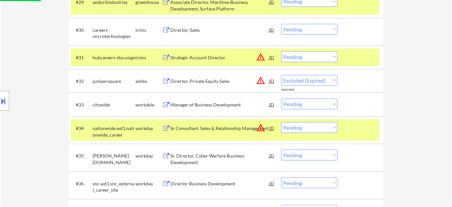
select select ""pending""
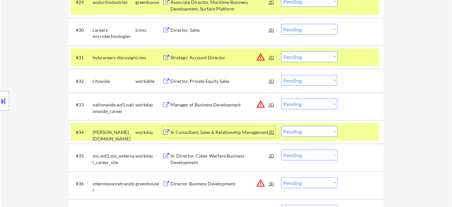
click at [312, 99] on select "Choose an option... Pending Applied Excluded (Questions) Excluded (Expired) Exc…" at bounding box center [309, 103] width 56 height 11
click at [281, 98] on select "Choose an option... Pending Applied Excluded (Questions) Excluded (Expired) Exc…" at bounding box center [309, 103] width 56 height 11
click at [259, 58] on button "warning_amber" at bounding box center [260, 56] width 9 height 9
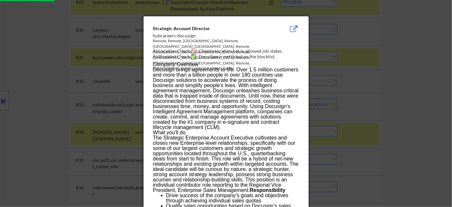
select select ""pending""
click at [437, 65] on div at bounding box center [226, 103] width 452 height 207
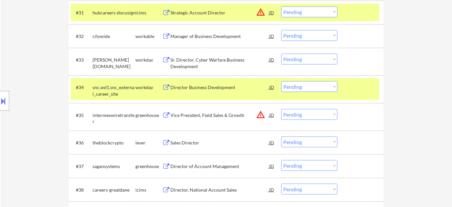
scroll to position [998, 0]
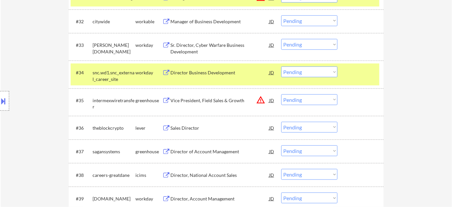
click at [231, 98] on div "Vice President, Field Sales & Growth" at bounding box center [219, 100] width 99 height 7
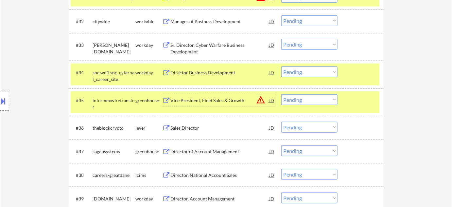
click at [301, 101] on select "Choose an option... Pending Applied Excluded (Questions) Excluded (Expired) Exc…" at bounding box center [309, 99] width 56 height 11
click at [281, 94] on select "Choose an option... Pending Applied Excluded (Questions) Excluded (Expired) Exc…" at bounding box center [309, 99] width 56 height 11
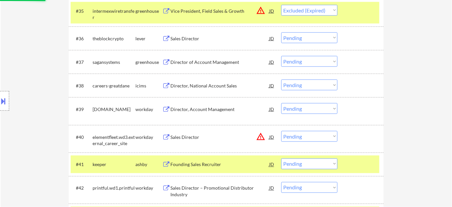
scroll to position [1117, 0]
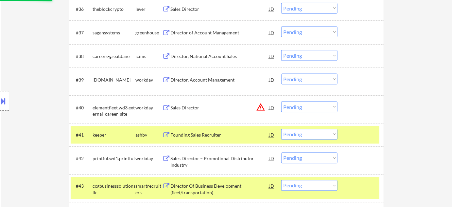
select select ""pending""
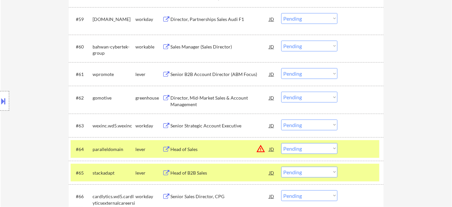
scroll to position [1699, 0]
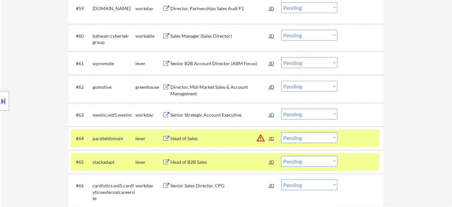
click at [191, 90] on div "Director, Mid-Market Sales & Account Management" at bounding box center [219, 90] width 99 height 13
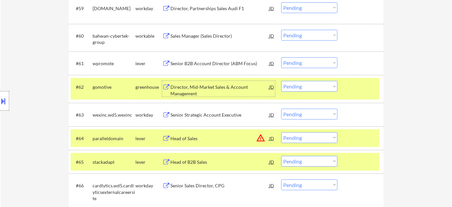
drag, startPoint x: 314, startPoint y: 85, endPoint x: 314, endPoint y: 90, distance: 4.6
click at [314, 85] on select "Choose an option... Pending Applied Excluded (Questions) Excluded (Expired) Exc…" at bounding box center [309, 86] width 56 height 11
click at [281, 81] on select "Choose an option... Pending Applied Excluded (Questions) Excluded (Expired) Exc…" at bounding box center [309, 86] width 56 height 11
select select ""pending""
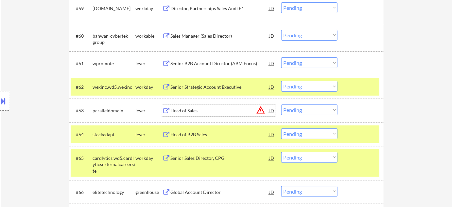
click at [186, 110] on div "Head of Sales" at bounding box center [219, 110] width 99 height 7
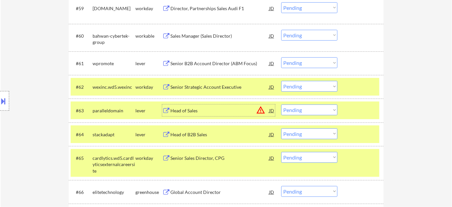
click at [311, 110] on select "Choose an option... Pending Applied Excluded (Questions) Excluded (Expired) Exc…" at bounding box center [309, 109] width 56 height 11
click at [281, 104] on select "Choose an option... Pending Applied Excluded (Questions) Excluded (Expired) Exc…" at bounding box center [309, 109] width 56 height 11
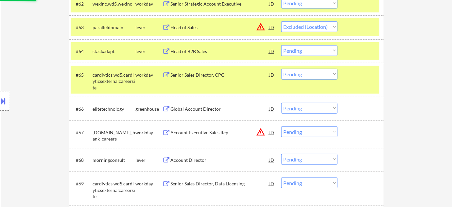
scroll to position [1789, 0]
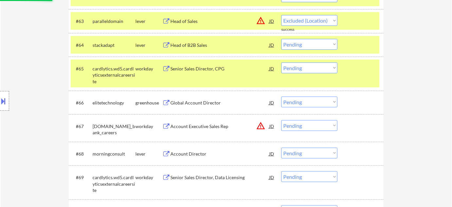
select select ""pending""
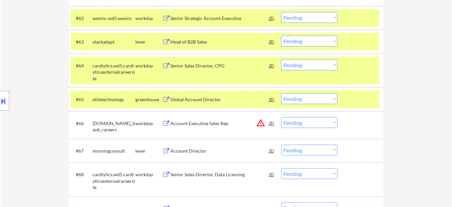
scroll to position [1759, 0]
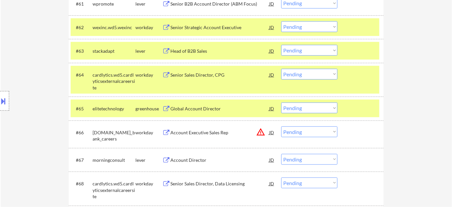
click at [193, 50] on div "Head of B2B Sales" at bounding box center [219, 51] width 99 height 7
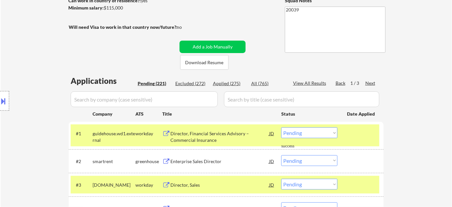
scroll to position [110, 0]
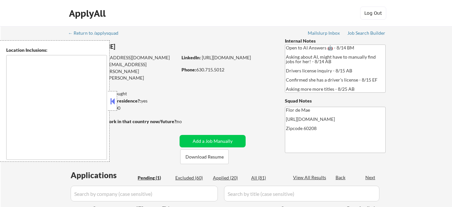
select select ""pending""
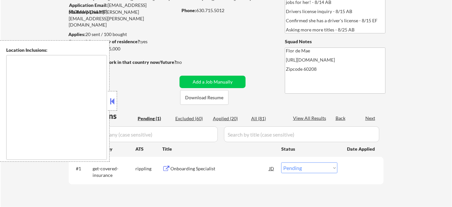
type textarea "Highland Park, IL Deerfield, IL Glencoe, IL Northbrook, IL Lake Forest, IL Bann…"
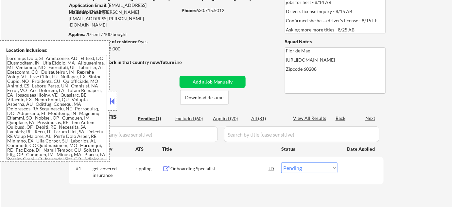
scroll to position [59, 0]
click at [115, 103] on button at bounding box center [112, 101] width 7 height 10
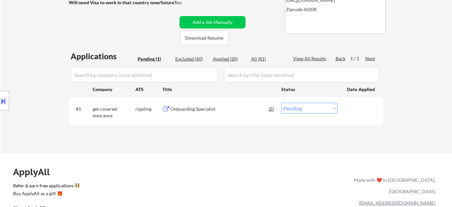
scroll to position [119, 0]
click at [189, 109] on div "Onboarding Specialist" at bounding box center [219, 109] width 99 height 7
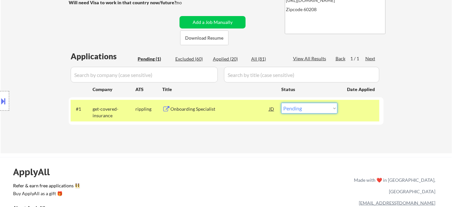
click at [322, 106] on select "Choose an option... Pending Applied Excluded (Questions) Excluded (Expired) Exc…" at bounding box center [309, 108] width 56 height 11
select select ""excluded__bad_match_""
click at [281, 103] on select "Choose an option... Pending Applied Excluded (Questions) Excluded (Expired) Exc…" at bounding box center [309, 108] width 56 height 11
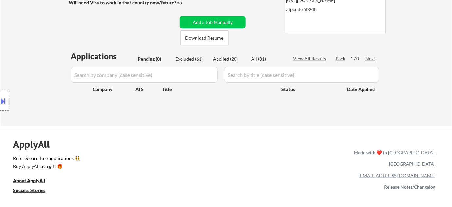
click at [223, 62] on div "Applied (20)" at bounding box center [229, 59] width 33 height 7
click at [225, 57] on div "Applied (20)" at bounding box center [229, 59] width 33 height 7
select select ""applied""
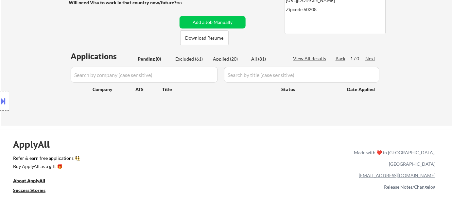
select select ""applied""
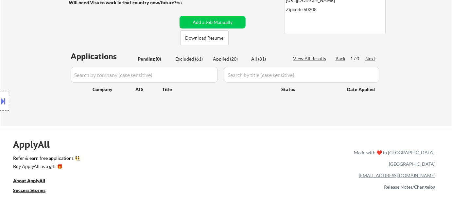
select select ""applied""
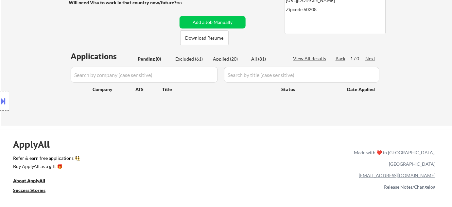
select select ""applied""
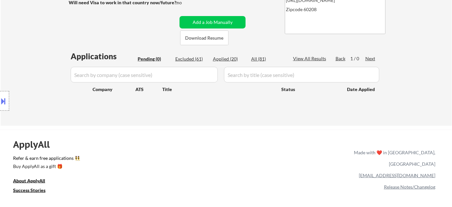
select select ""applied""
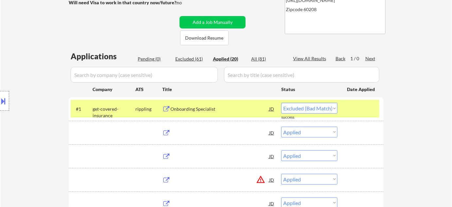
select select ""applied""
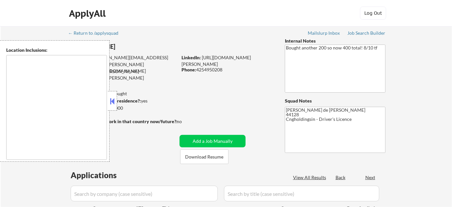
type textarea "[GEOGRAPHIC_DATA], [GEOGRAPHIC_DATA] [GEOGRAPHIC_DATA], [GEOGRAPHIC_DATA] [GEOG…"
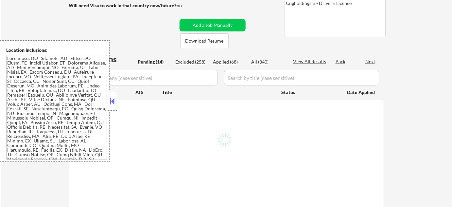
scroll to position [119, 0]
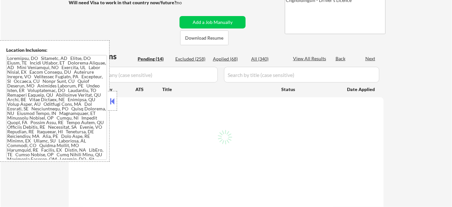
select select ""pending""
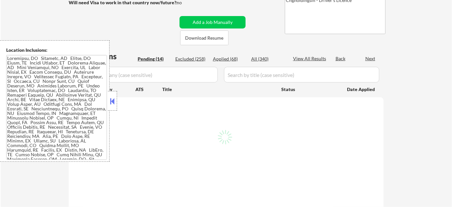
select select ""pending""
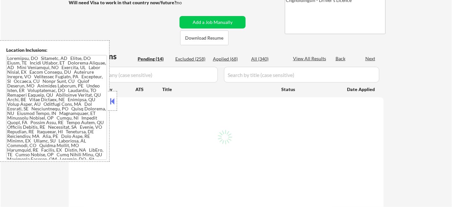
select select ""pending""
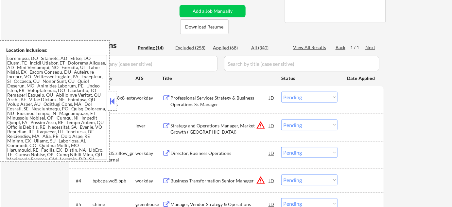
scroll to position [148, 0]
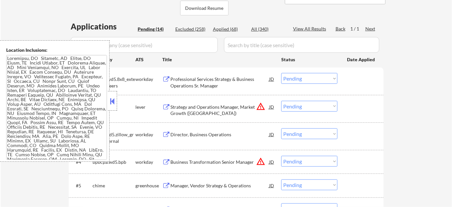
click at [112, 104] on button at bounding box center [112, 101] width 7 height 10
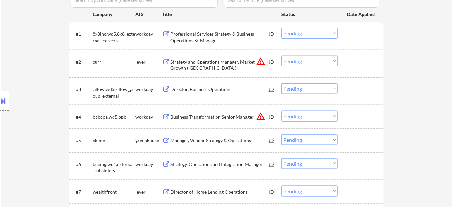
scroll to position [208, 0]
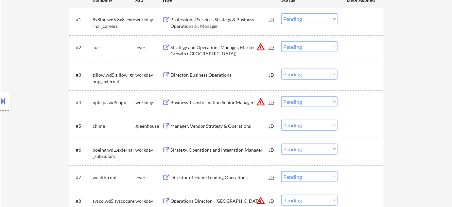
click at [225, 127] on div "Manager, Vendor Strategy & Operations" at bounding box center [219, 126] width 99 height 7
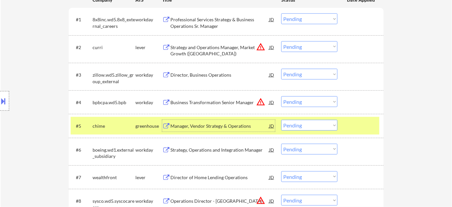
click at [324, 128] on select "Choose an option... Pending Applied Excluded (Questions) Excluded (Expired) Exc…" at bounding box center [309, 125] width 56 height 11
click at [281, 120] on select "Choose an option... Pending Applied Excluded (Questions) Excluded (Expired) Exc…" at bounding box center [309, 125] width 56 height 11
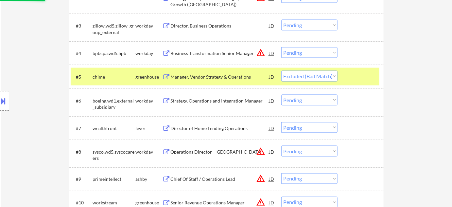
scroll to position [267, 0]
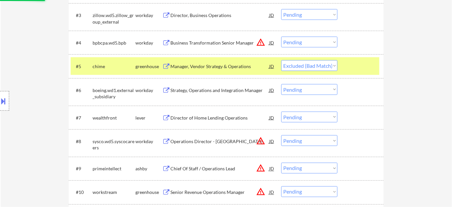
click at [212, 118] on div "Director of Home Lending Operations" at bounding box center [219, 117] width 99 height 7
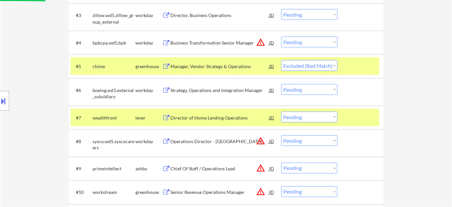
select select ""pending""
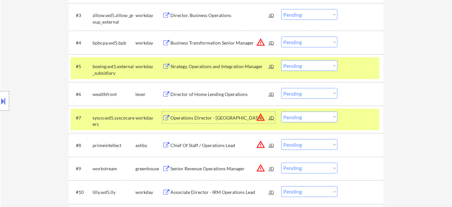
click at [310, 95] on select "Choose an option... Pending Applied Excluded (Questions) Excluded (Expired) Exc…" at bounding box center [309, 93] width 56 height 11
click at [281, 88] on select "Choose an option... Pending Applied Excluded (Questions) Excluded (Expired) Exc…" at bounding box center [309, 93] width 56 height 11
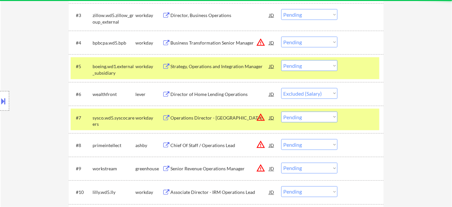
select select ""pending""
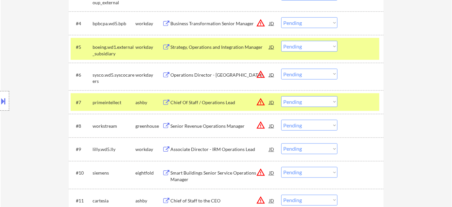
scroll to position [297, 0]
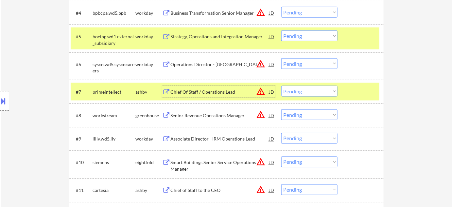
click at [221, 91] on div "Chief Of Staff / Operations Lead" at bounding box center [219, 92] width 99 height 7
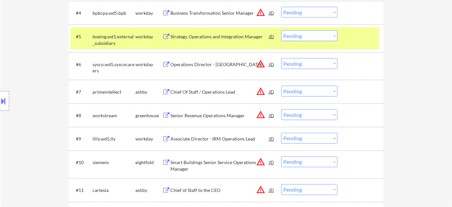
click at [4, 97] on button at bounding box center [3, 100] width 7 height 11
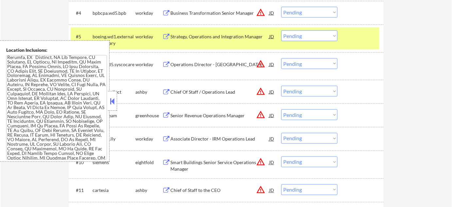
scroll to position [522, 0]
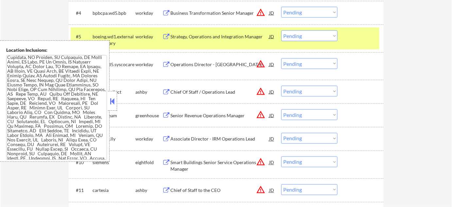
click at [110, 96] on button at bounding box center [112, 101] width 7 height 10
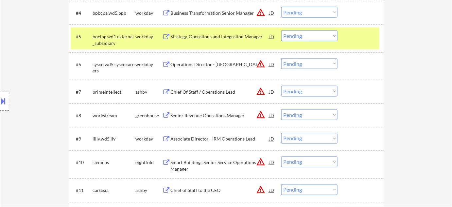
click at [297, 94] on select "Choose an option... Pending Applied Excluded (Questions) Excluded (Expired) Exc…" at bounding box center [309, 91] width 56 height 11
click at [281, 86] on select "Choose an option... Pending Applied Excluded (Questions) Excluded (Expired) Exc…" at bounding box center [309, 91] width 56 height 11
select select ""pending""
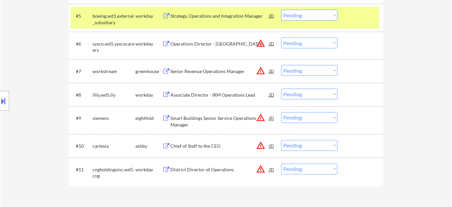
scroll to position [327, 0]
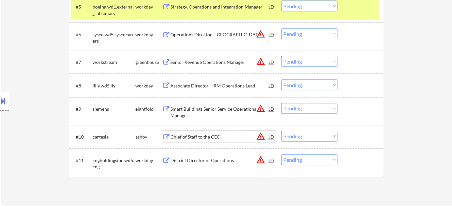
click at [217, 137] on div "Chief of Staff to the CEO" at bounding box center [219, 137] width 99 height 7
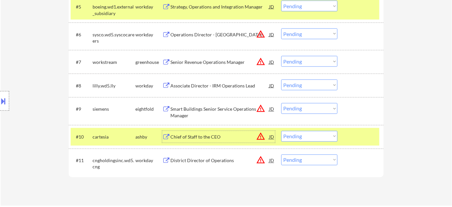
click at [319, 137] on select "Choose an option... Pending Applied Excluded (Questions) Excluded (Expired) Exc…" at bounding box center [309, 136] width 56 height 11
click at [281, 131] on select "Choose an option... Pending Applied Excluded (Questions) Excluded (Expired) Exc…" at bounding box center [309, 136] width 56 height 11
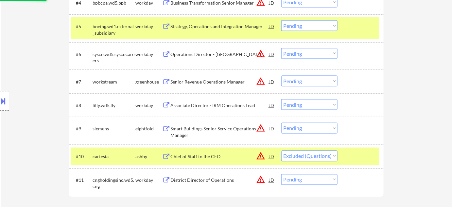
scroll to position [297, 0]
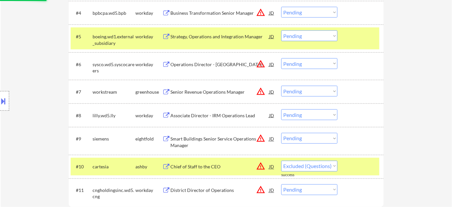
select select ""pending""
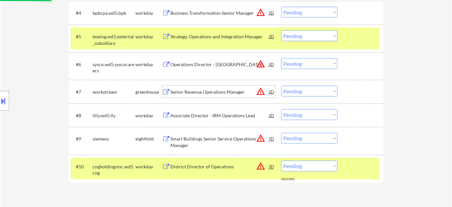
click at [218, 92] on div "Senior Revenue Operations Manager" at bounding box center [219, 92] width 99 height 7
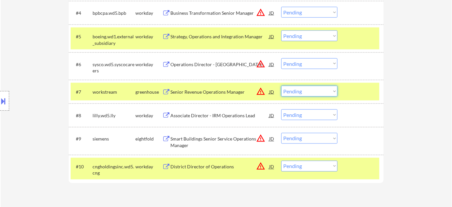
click at [309, 90] on select "Choose an option... Pending Applied Excluded (Questions) Excluded (Expired) Exc…" at bounding box center [309, 91] width 56 height 11
click at [335, 92] on select "Choose an option... Pending Applied Excluded (Questions) Excluded (Expired) Exc…" at bounding box center [309, 91] width 56 height 11
click at [281, 86] on select "Choose an option... Pending Applied Excluded (Questions) Excluded (Expired) Exc…" at bounding box center [309, 91] width 56 height 11
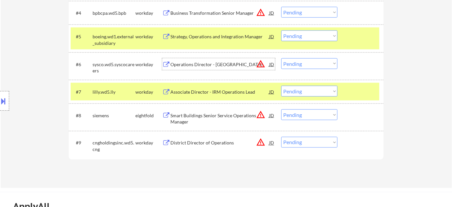
click at [213, 58] on div "Operations Director - Los Angeles" at bounding box center [219, 64] width 99 height 12
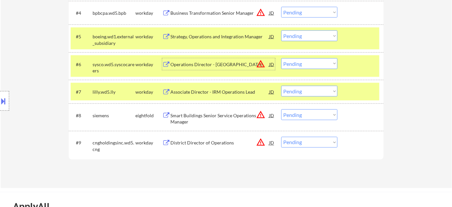
click at [2, 103] on button at bounding box center [3, 100] width 7 height 11
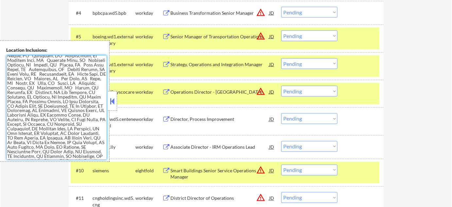
scroll to position [556, 0]
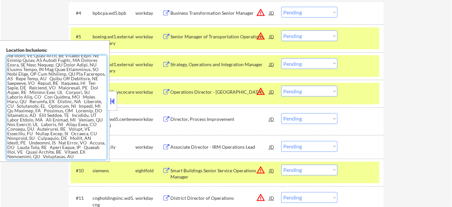
click at [115, 105] on button at bounding box center [112, 101] width 7 height 10
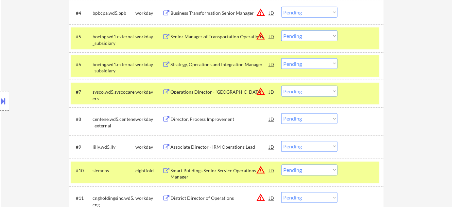
click at [311, 95] on select "Choose an option... Pending Applied Excluded (Questions) Excluded (Expired) Exc…" at bounding box center [309, 91] width 56 height 11
click at [281, 86] on select "Choose an option... Pending Applied Excluded (Questions) Excluded (Expired) Exc…" at bounding box center [309, 91] width 56 height 11
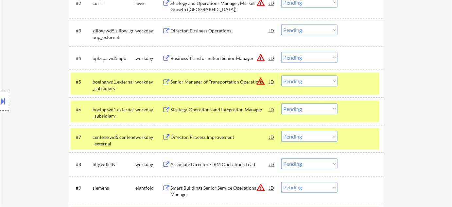
scroll to position [238, 0]
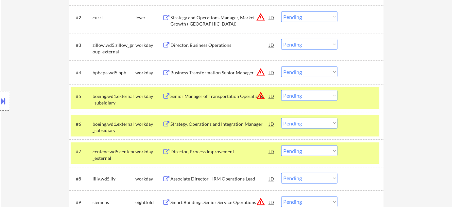
click at [218, 46] on div "Director, Business Operations" at bounding box center [219, 45] width 99 height 7
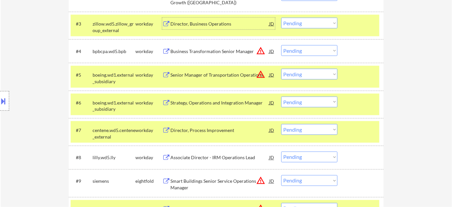
scroll to position [267, 0]
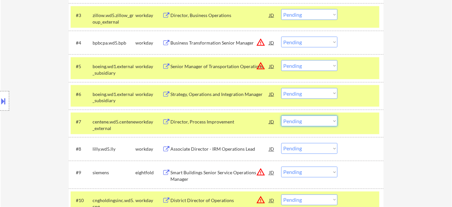
drag, startPoint x: 304, startPoint y: 123, endPoint x: 309, endPoint y: 125, distance: 6.0
click at [304, 123] on select "Choose an option... Pending Applied Excluded (Questions) Excluded (Expired) Exc…" at bounding box center [309, 120] width 56 height 11
click at [281, 115] on select "Choose an option... Pending Applied Excluded (Questions) Excluded (Expired) Exc…" at bounding box center [309, 120] width 56 height 11
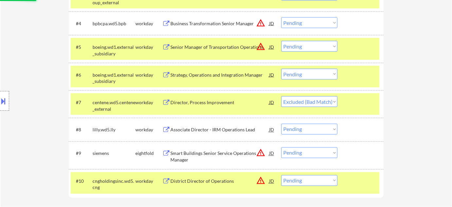
scroll to position [297, 0]
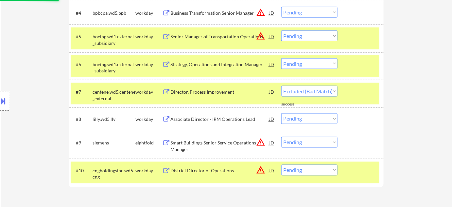
select select ""pending""
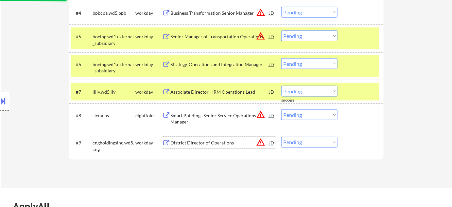
click at [203, 140] on div "District Director of Operations" at bounding box center [219, 143] width 99 height 7
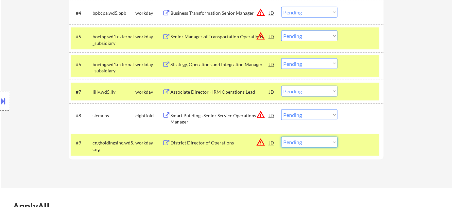
click at [303, 142] on select "Choose an option... Pending Applied Excluded (Questions) Excluded (Expired) Exc…" at bounding box center [309, 142] width 56 height 11
select select ""excluded__expired_""
click at [281, 137] on select "Choose an option... Pending Applied Excluded (Questions) Excluded (Expired) Exc…" at bounding box center [309, 142] width 56 height 11
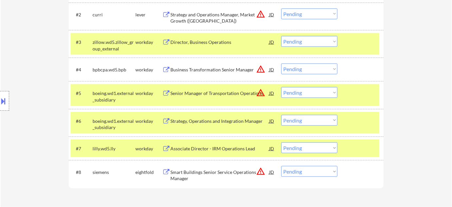
scroll to position [238, 0]
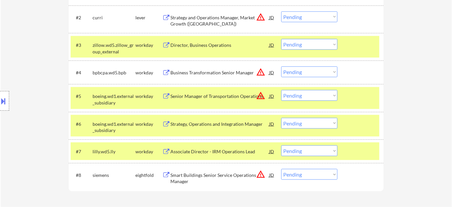
click at [212, 71] on div "Business Transformation Senior Manager" at bounding box center [219, 72] width 99 height 7
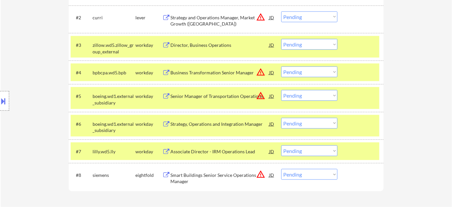
drag, startPoint x: 5, startPoint y: 100, endPoint x: 15, endPoint y: 105, distance: 11.3
click at [5, 101] on button at bounding box center [3, 100] width 7 height 11
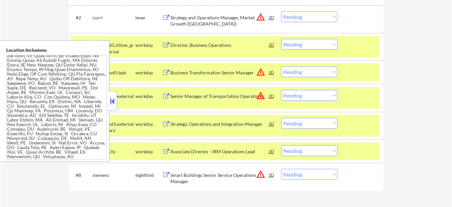
scroll to position [225, 0]
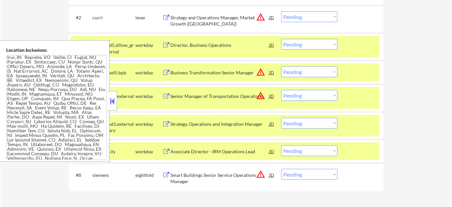
click at [113, 103] on button at bounding box center [112, 101] width 7 height 10
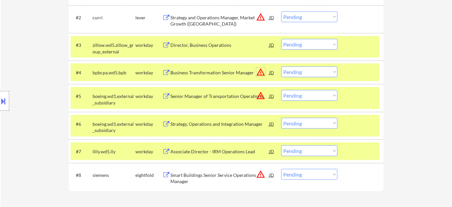
click at [260, 73] on button "warning_amber" at bounding box center [260, 71] width 9 height 9
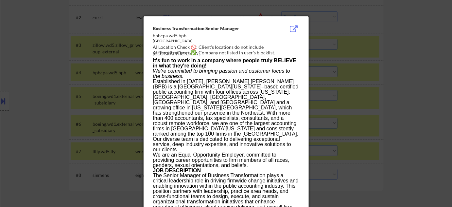
click at [342, 93] on div at bounding box center [226, 103] width 452 height 207
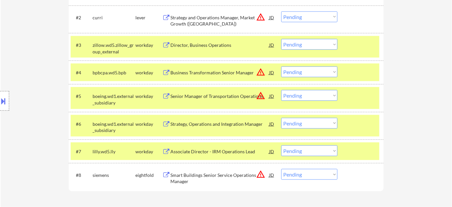
click at [301, 71] on select "Choose an option... Pending Applied Excluded (Questions) Excluded (Expired) Exc…" at bounding box center [309, 71] width 56 height 11
click at [281, 66] on select "Choose an option... Pending Applied Excluded (Questions) Excluded (Expired) Exc…" at bounding box center [309, 71] width 56 height 11
select select ""pending""
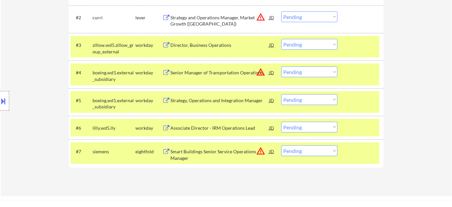
scroll to position [208, 0]
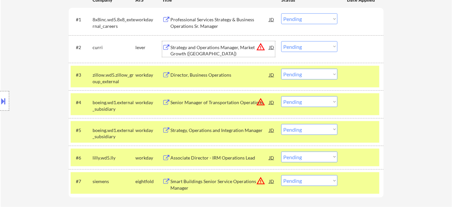
click at [200, 51] on div "Strategy and Operations Manager, Market Growth (Atlanta)" at bounding box center [219, 50] width 99 height 13
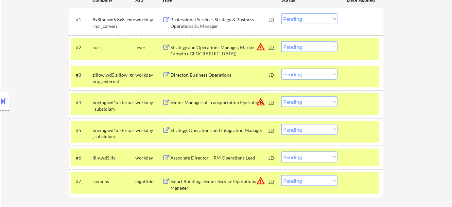
click at [320, 49] on select "Choose an option... Pending Applied Excluded (Questions) Excluded (Expired) Exc…" at bounding box center [309, 46] width 56 height 11
click at [281, 41] on select "Choose an option... Pending Applied Excluded (Questions) Excluded (Expired) Exc…" at bounding box center [309, 46] width 56 height 11
select select ""pending""
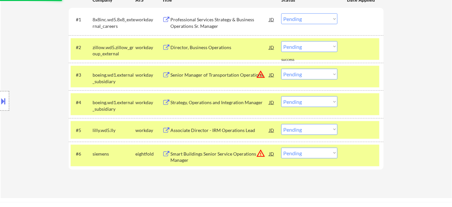
click at [201, 24] on div "Professional Services Strategy & Business Operations Sr. Manager" at bounding box center [219, 22] width 99 height 13
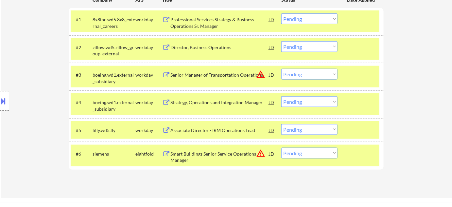
click at [5, 104] on button at bounding box center [3, 100] width 7 height 11
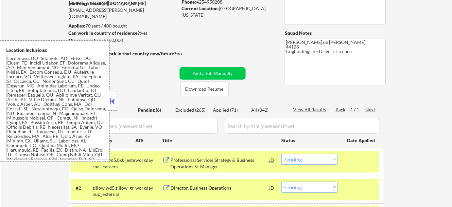
scroll to position [77, 0]
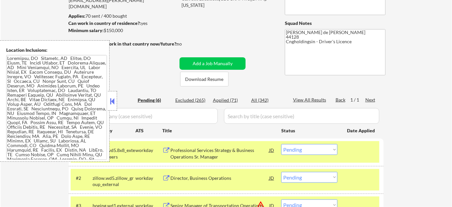
drag, startPoint x: 112, startPoint y: 103, endPoint x: 118, endPoint y: 104, distance: 6.3
click at [113, 103] on button at bounding box center [112, 101] width 7 height 10
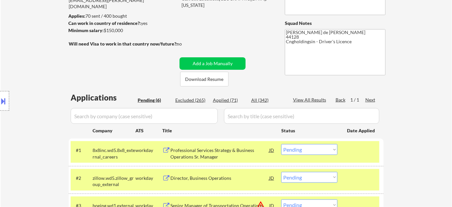
click at [309, 148] on select "Choose an option... Pending Applied Excluded (Questions) Excluded (Expired) Exc…" at bounding box center [309, 149] width 56 height 11
click at [281, 144] on select "Choose an option... Pending Applied Excluded (Questions) Excluded (Expired) Exc…" at bounding box center [309, 149] width 56 height 11
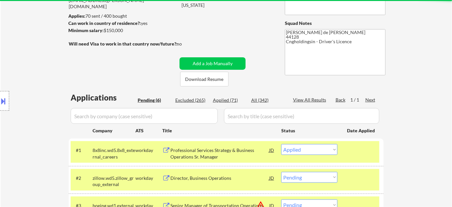
select select ""pending""
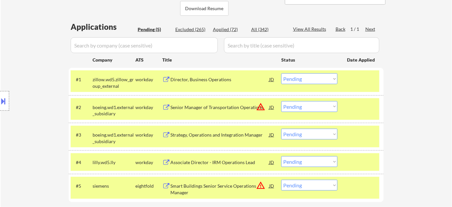
scroll to position [166, 0]
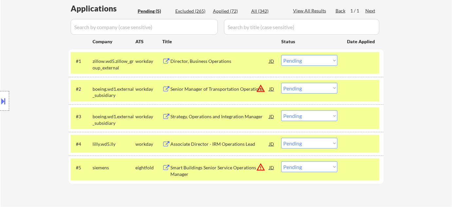
click at [206, 141] on div "Associate Director - IRM Operations Lead" at bounding box center [219, 144] width 99 height 7
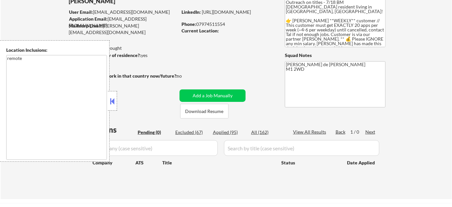
scroll to position [59, 0]
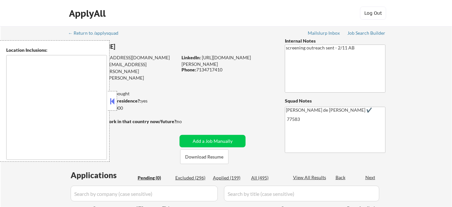
type textarea "remote"
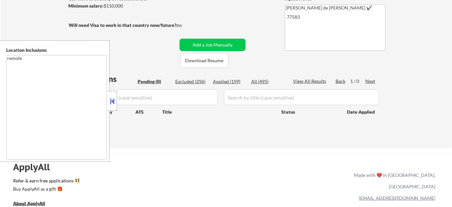
scroll to position [119, 0]
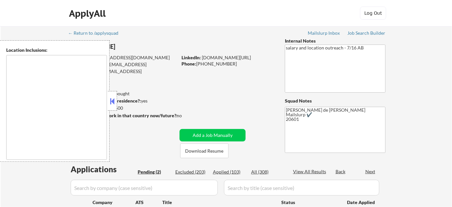
select select ""pending""
type textarea "Arlington, VA Alexandria, VA Silver Spring, MD Bethesda, MD Falls Church, VA Hy…"
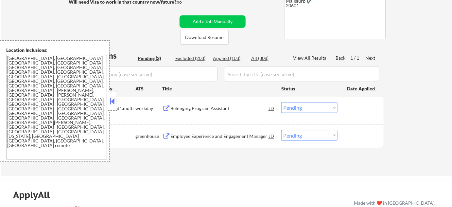
scroll to position [119, 0]
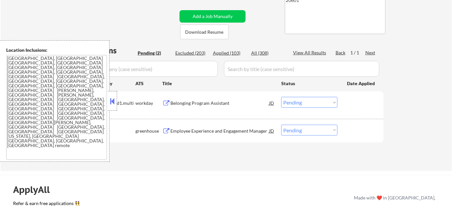
click at [111, 96] on button at bounding box center [112, 101] width 7 height 10
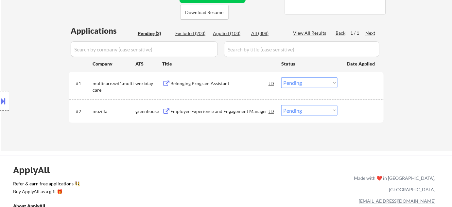
scroll to position [148, 0]
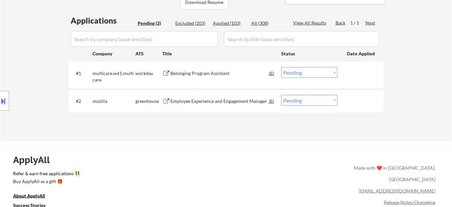
click at [202, 72] on div "Belonging Program Assistant" at bounding box center [219, 73] width 99 height 7
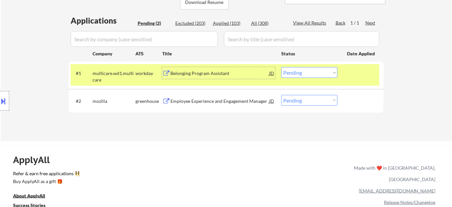
click at [301, 73] on select "Choose an option... Pending Applied Excluded (Questions) Excluded (Expired) Exc…" at bounding box center [309, 72] width 56 height 11
click at [281, 67] on select "Choose an option... Pending Applied Excluded (Questions) Excluded (Expired) Exc…" at bounding box center [309, 72] width 56 height 11
click at [192, 100] on div "Employee Experience and Engagement Manager" at bounding box center [219, 101] width 99 height 7
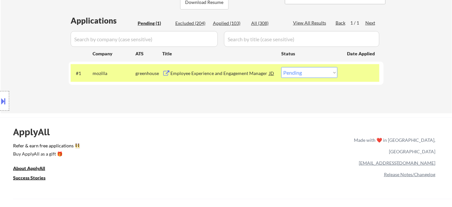
click at [310, 68] on select "Choose an option... Pending Applied Excluded (Questions) Excluded (Expired) Exc…" at bounding box center [309, 72] width 56 height 11
select select ""excluded__salary_""
click at [281, 67] on select "Choose an option... Pending Applied Excluded (Questions) Excluded (Expired) Exc…" at bounding box center [309, 72] width 56 height 11
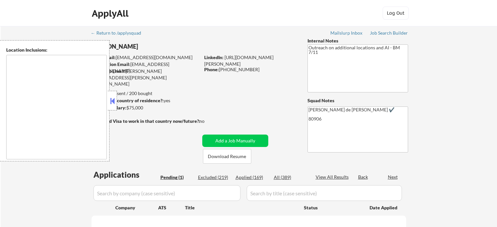
type textarea "[US_STATE][GEOGRAPHIC_DATA], [GEOGRAPHIC_DATA] [GEOGRAPHIC_DATA], [GEOGRAPHIC_D…"
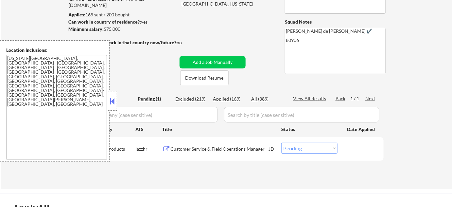
scroll to position [89, 0]
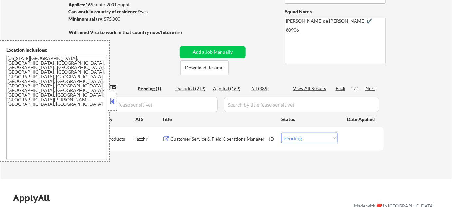
click at [114, 99] on button at bounding box center [112, 101] width 7 height 10
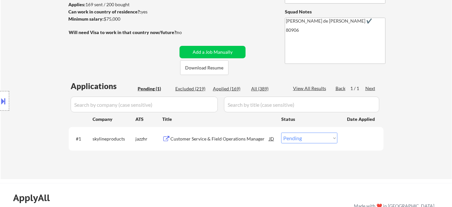
click at [232, 136] on div "Customer Service & Field Operations Manager" at bounding box center [219, 138] width 99 height 7
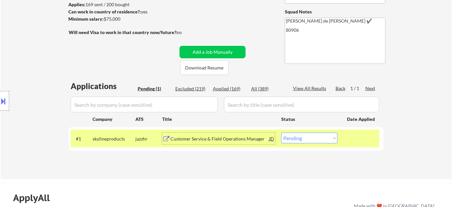
click at [293, 140] on select "Choose an option... Pending Applied Excluded (Questions) Excluded (Expired) Exc…" at bounding box center [309, 137] width 56 height 11
select select ""applied""
click at [281, 132] on select "Choose an option... Pending Applied Excluded (Questions) Excluded (Expired) Exc…" at bounding box center [309, 137] width 56 height 11
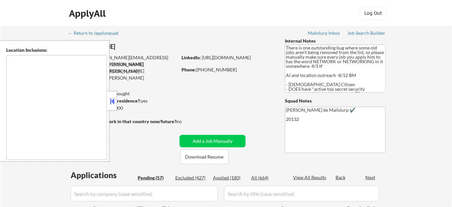
type textarea "[GEOGRAPHIC_DATA], [GEOGRAPHIC_DATA] [GEOGRAPHIC_DATA], [GEOGRAPHIC_DATA] [GEOG…"
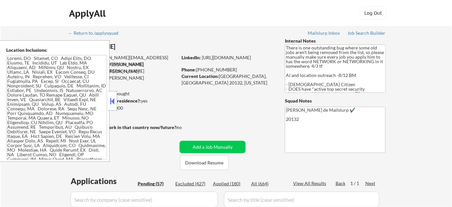
select select ""pending""
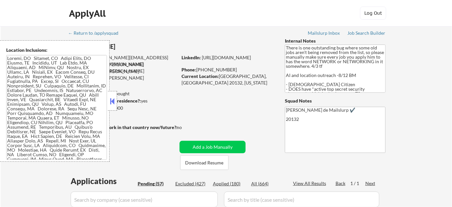
select select ""pending""
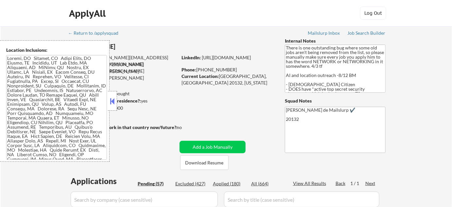
select select ""pending""
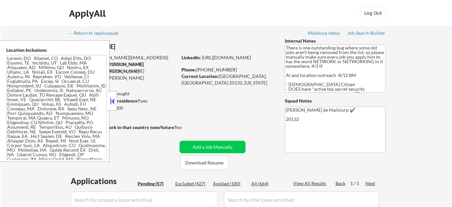
select select ""pending""
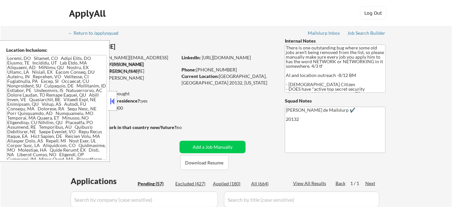
select select ""pending""
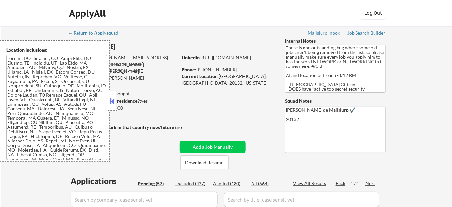
select select ""pending""
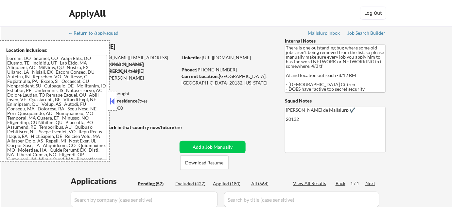
select select ""pending""
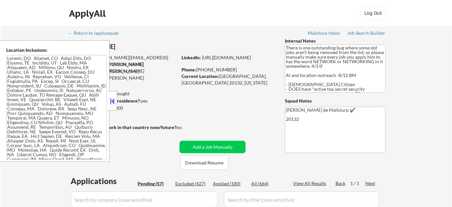
select select ""pending""
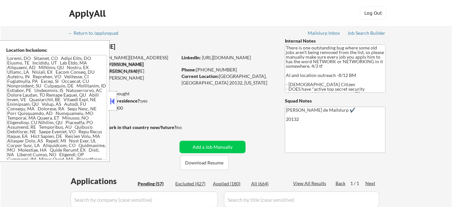
select select ""pending""
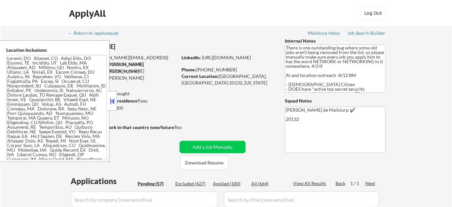
select select ""pending""
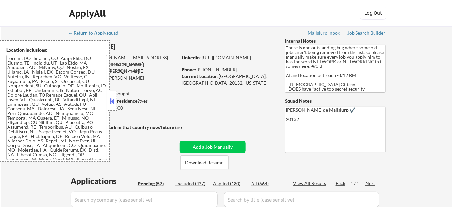
select select ""pending""
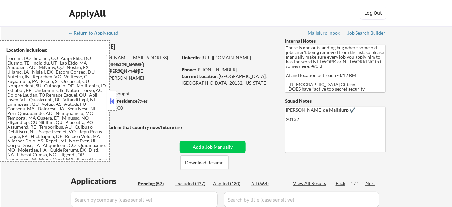
select select ""pending""
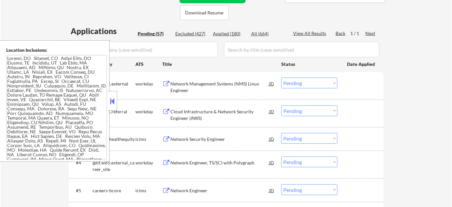
scroll to position [148, 0]
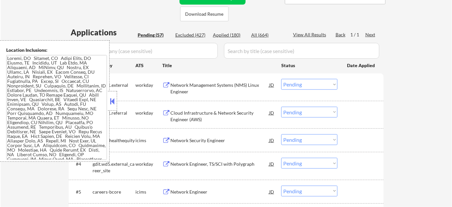
click at [120, 98] on div "#1 caci.wd1.external workday Network Management Systems (NMS) Linux Engineer JD…" at bounding box center [226, 86] width 315 height 27
click at [113, 101] on button at bounding box center [112, 101] width 7 height 10
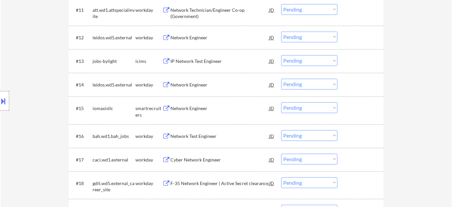
scroll to position [505, 0]
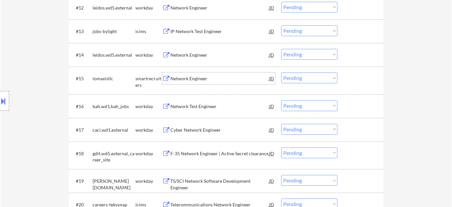
click at [194, 73] on div "Network Engineer" at bounding box center [219, 78] width 99 height 12
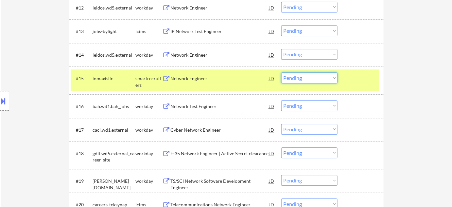
drag, startPoint x: 312, startPoint y: 75, endPoint x: 311, endPoint y: 81, distance: 6.0
click at [312, 75] on select "Choose an option... Pending Applied Excluded (Questions) Excluded (Expired) Exc…" at bounding box center [309, 77] width 56 height 11
click at [281, 72] on select "Choose an option... Pending Applied Excluded (Questions) Excluded (Expired) Exc…" at bounding box center [309, 77] width 56 height 11
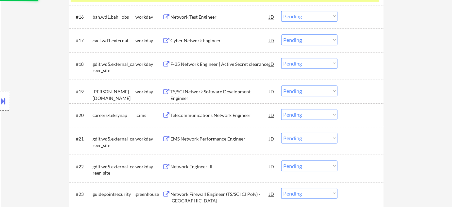
scroll to position [624, 0]
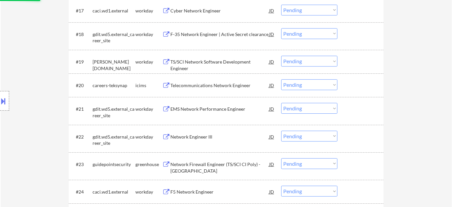
select select ""pending""
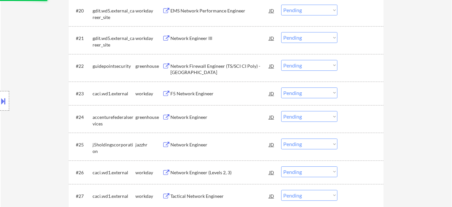
scroll to position [713, 0]
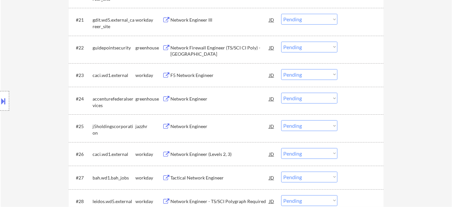
click at [200, 75] on div "F5 Network Engineer" at bounding box center [219, 75] width 99 height 7
